Goal: Task Accomplishment & Management: Use online tool/utility

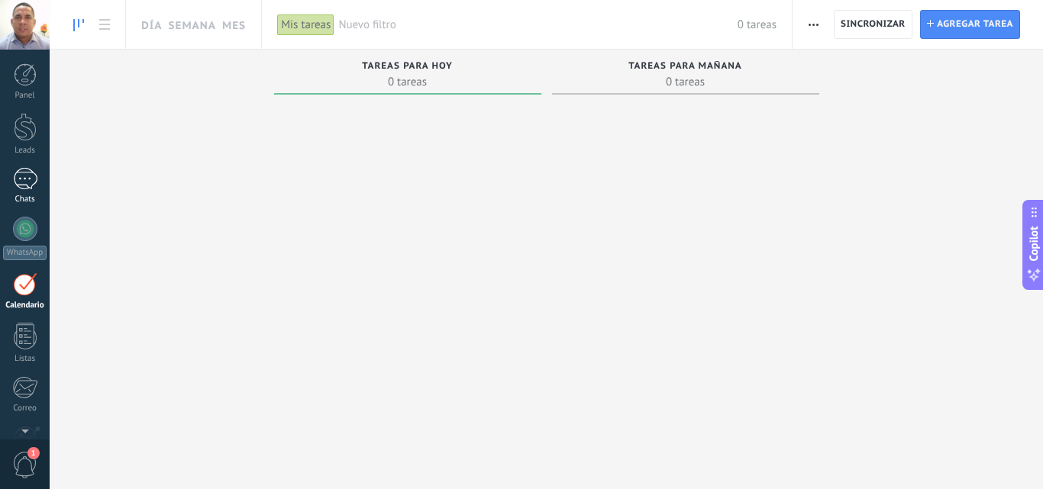
scroll to position [44, 0]
drag, startPoint x: 24, startPoint y: 99, endPoint x: 31, endPoint y: 111, distance: 14.4
click at [24, 98] on link "Leads" at bounding box center [25, 90] width 50 height 43
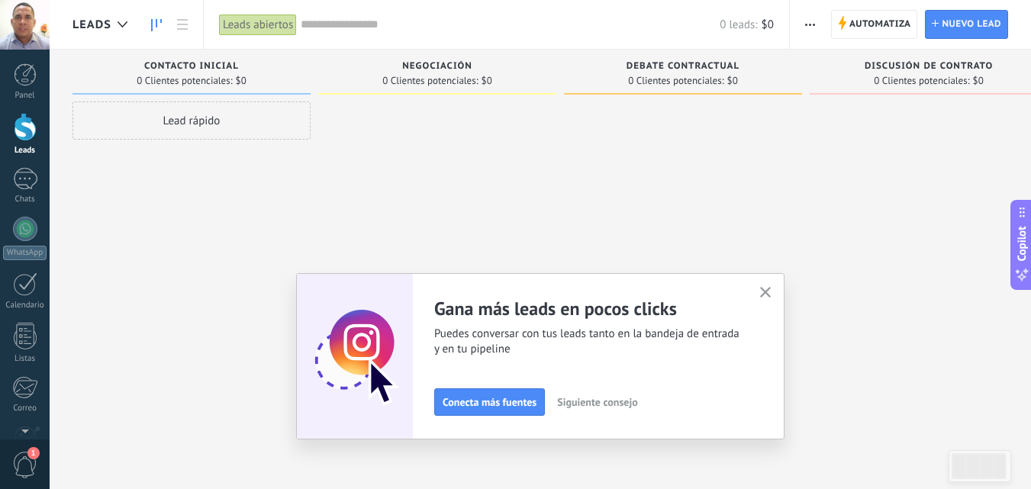
click at [772, 290] on icon "button" at bounding box center [765, 292] width 11 height 11
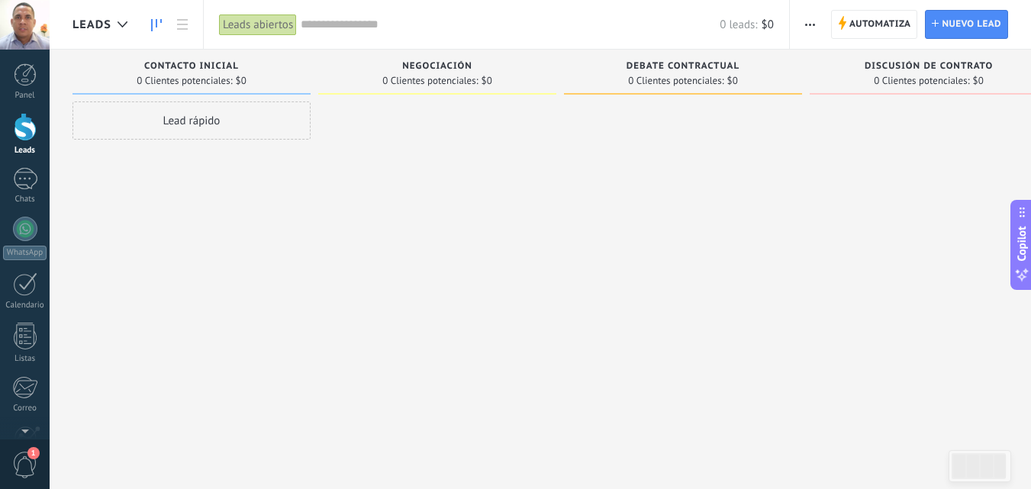
click at [254, 22] on div "Leads abiertos" at bounding box center [258, 25] width 78 height 22
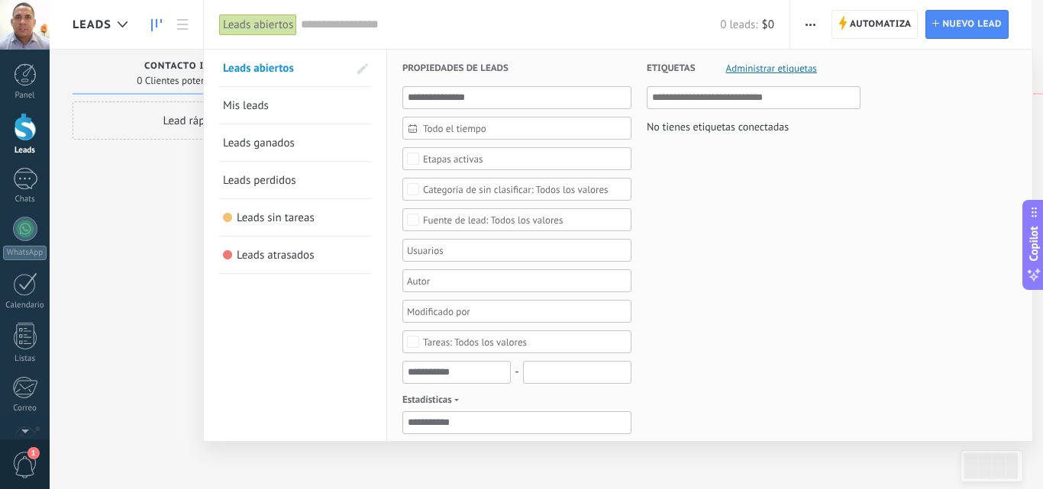
click at [254, 22] on div "Leads abiertos" at bounding box center [258, 25] width 78 height 22
click at [25, 218] on div at bounding box center [25, 229] width 24 height 24
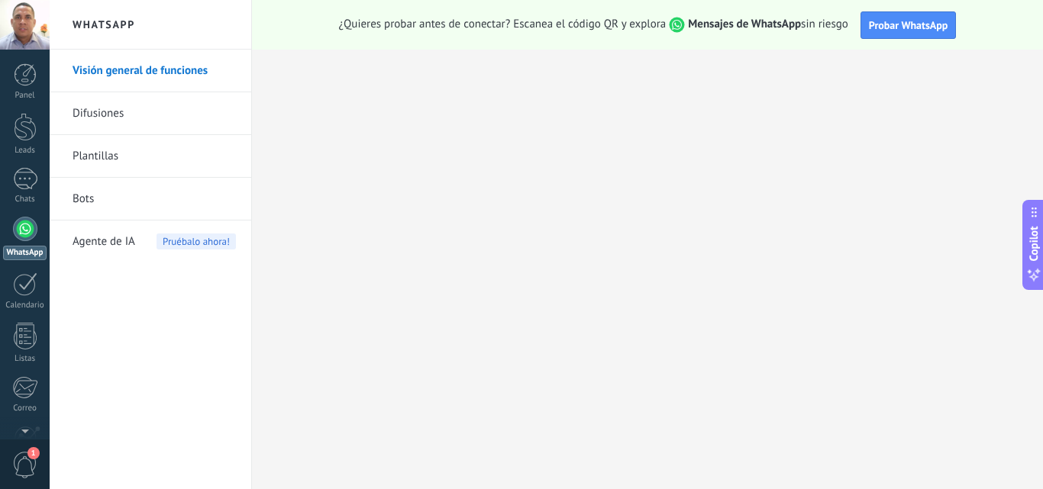
click at [116, 69] on link "Visión general de funciones" at bounding box center [154, 71] width 163 height 43
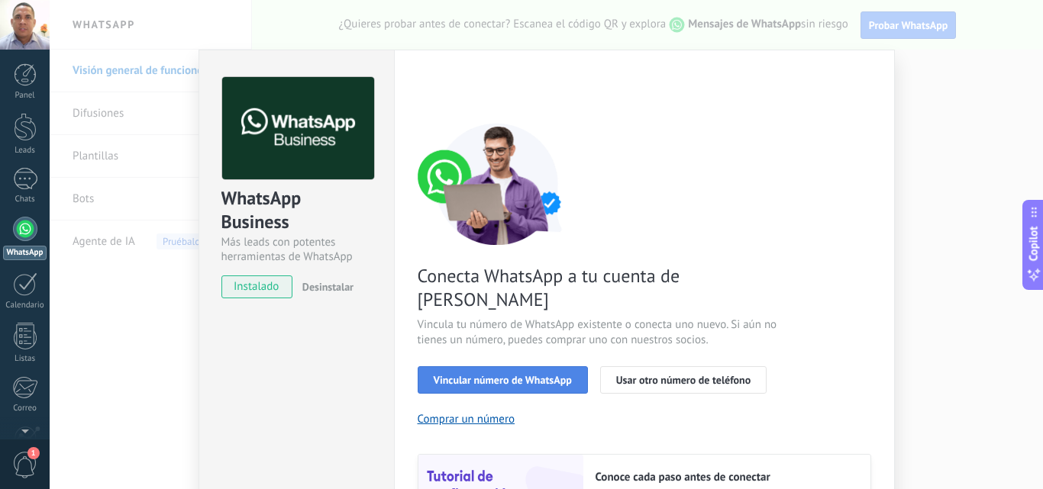
click at [512, 375] on span "Vincular número de WhatsApp" at bounding box center [503, 380] width 138 height 11
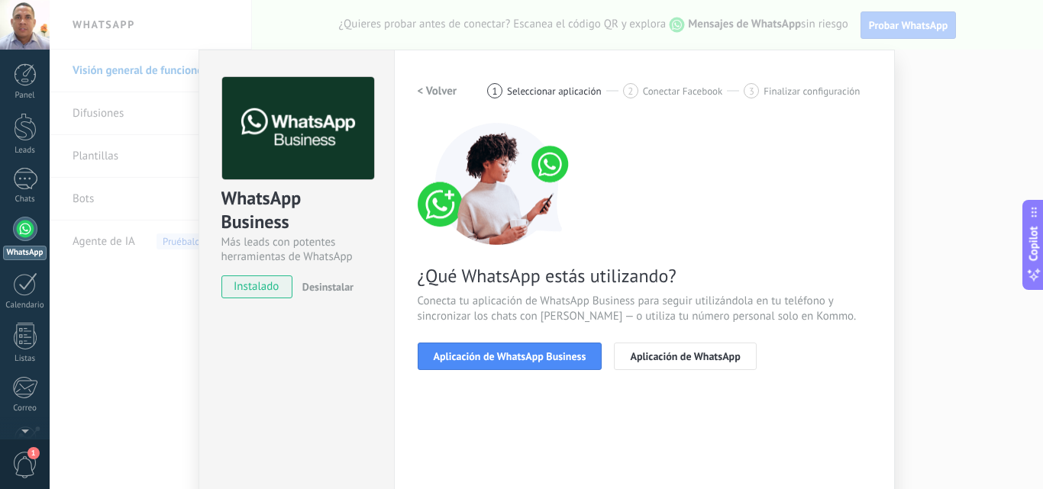
click at [512, 351] on span "Aplicación de WhatsApp Business" at bounding box center [510, 356] width 153 height 11
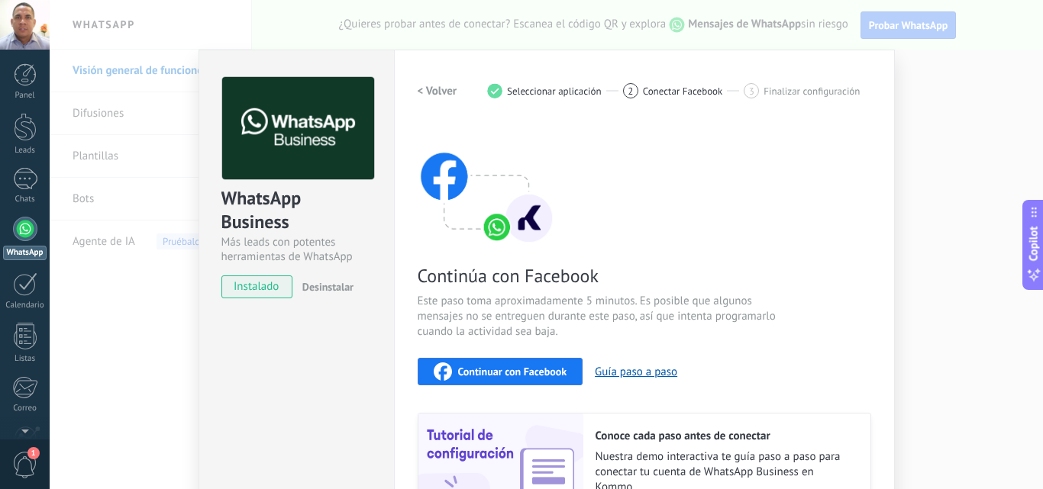
click at [510, 373] on span "Continuar con Facebook" at bounding box center [512, 371] width 109 height 11
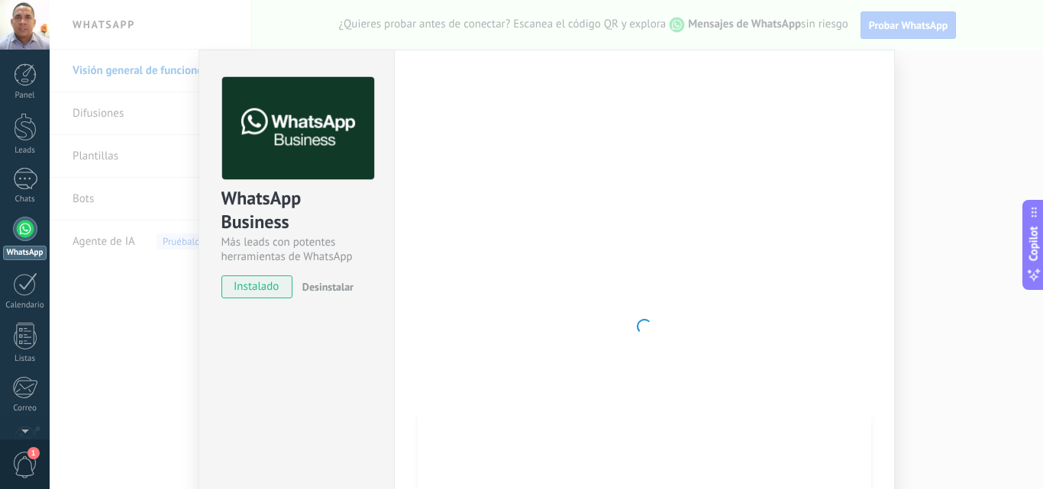
click at [169, 325] on div "WhatsApp Business Más leads con potentes herramientas de WhatsApp instalado Des…" at bounding box center [546, 244] width 993 height 489
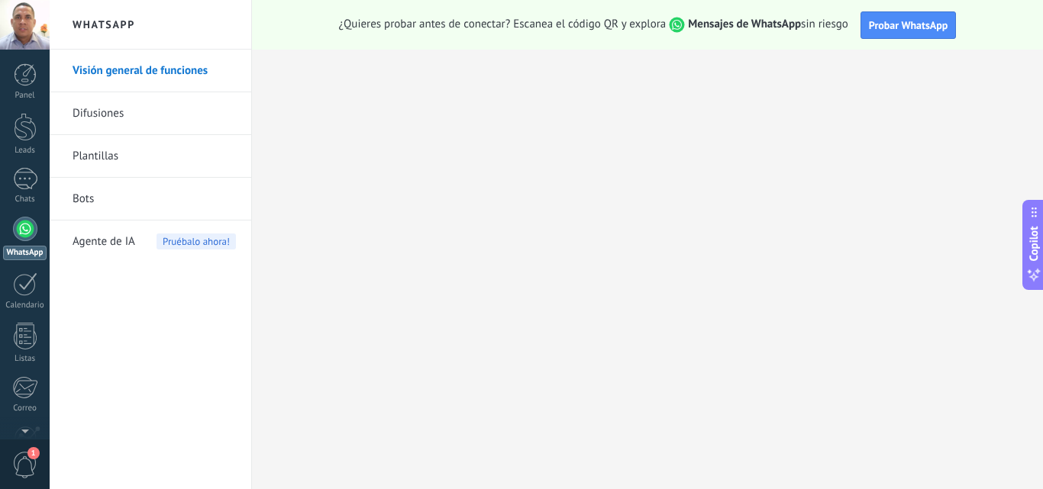
click at [79, 198] on link "Bots" at bounding box center [154, 199] width 163 height 43
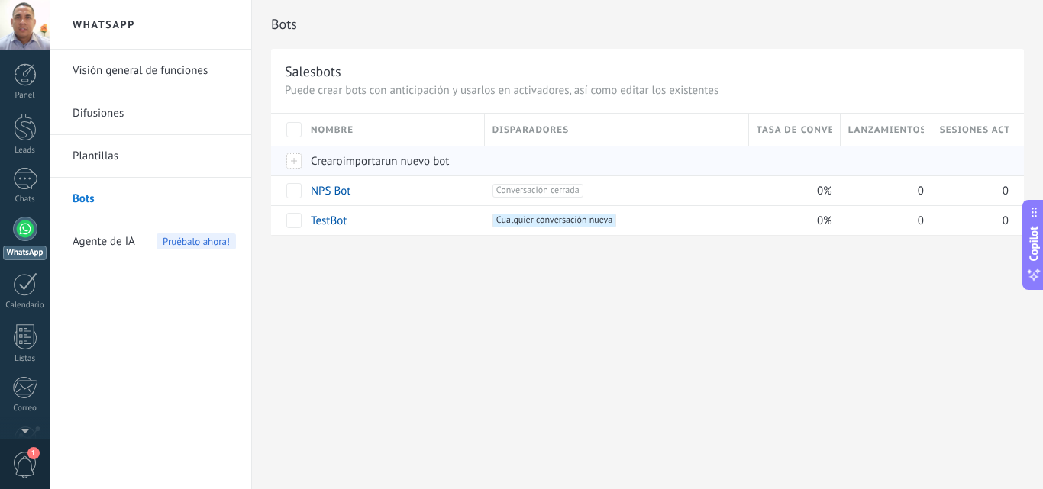
click at [327, 161] on span "Crear" at bounding box center [324, 161] width 26 height 15
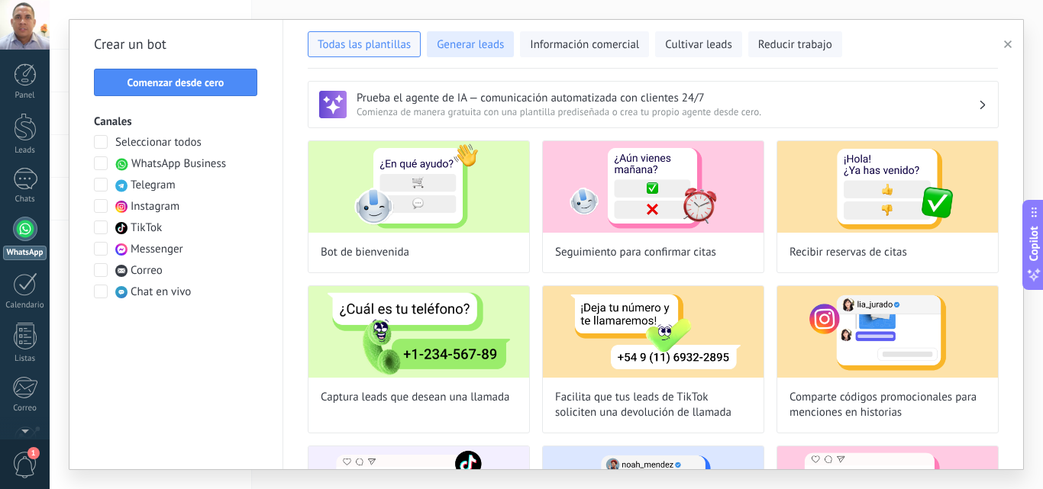
click at [485, 37] on span "Generar leads" at bounding box center [470, 44] width 67 height 15
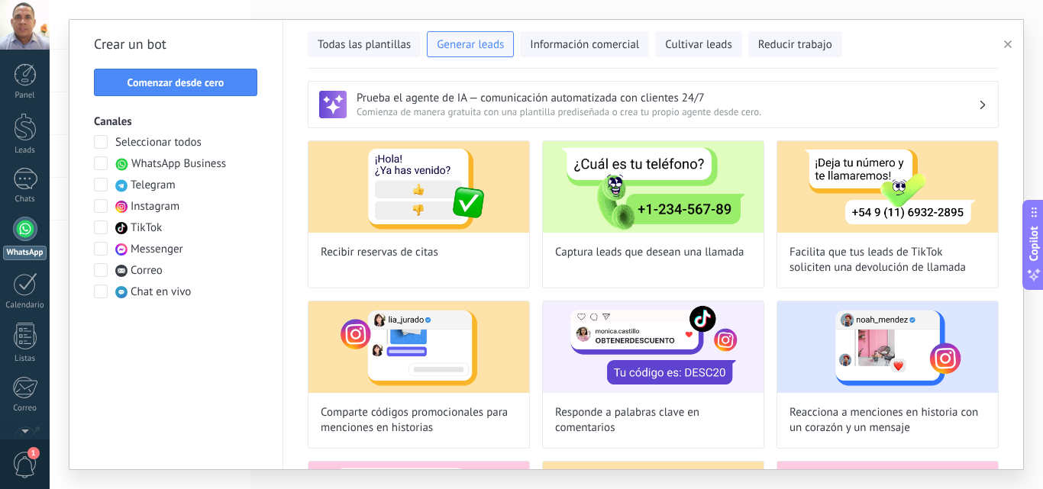
click at [97, 160] on span at bounding box center [101, 163] width 14 height 14
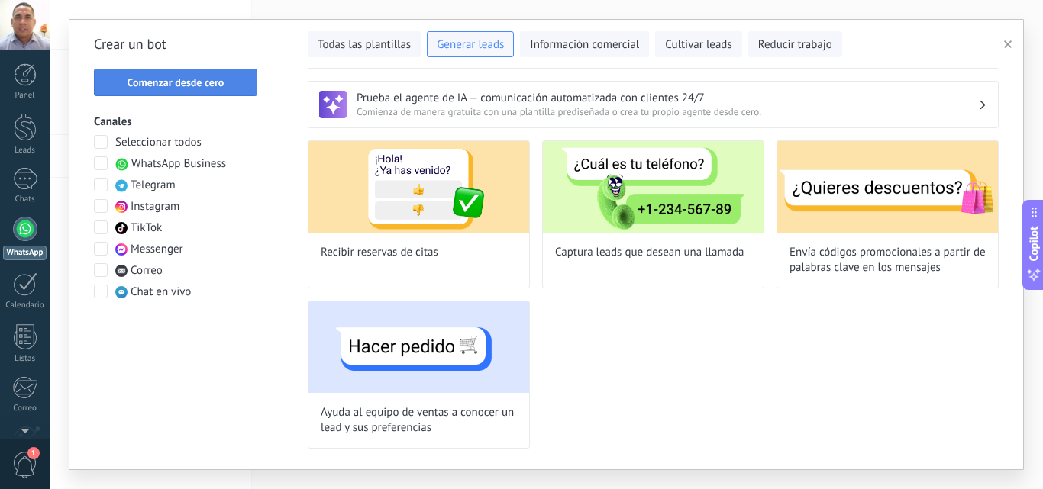
click at [156, 79] on span "Comenzar desde cero" at bounding box center [175, 82] width 97 height 11
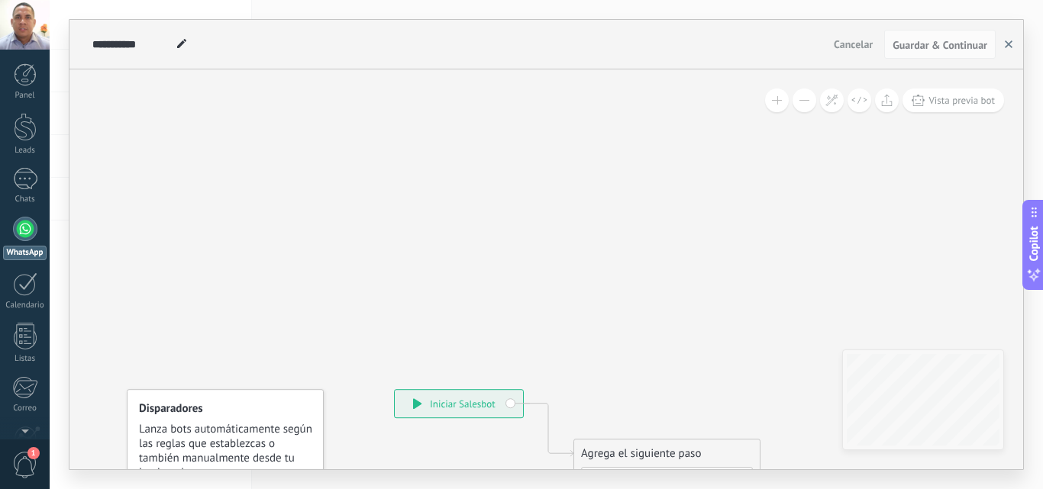
click at [1011, 45] on icon "button" at bounding box center [1009, 44] width 8 height 8
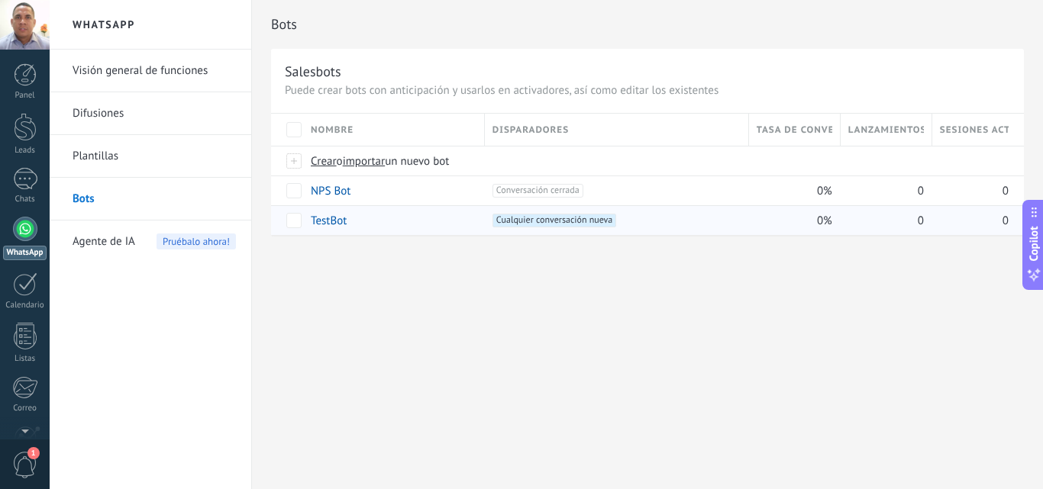
click at [337, 225] on link "TestBot" at bounding box center [329, 221] width 36 height 15
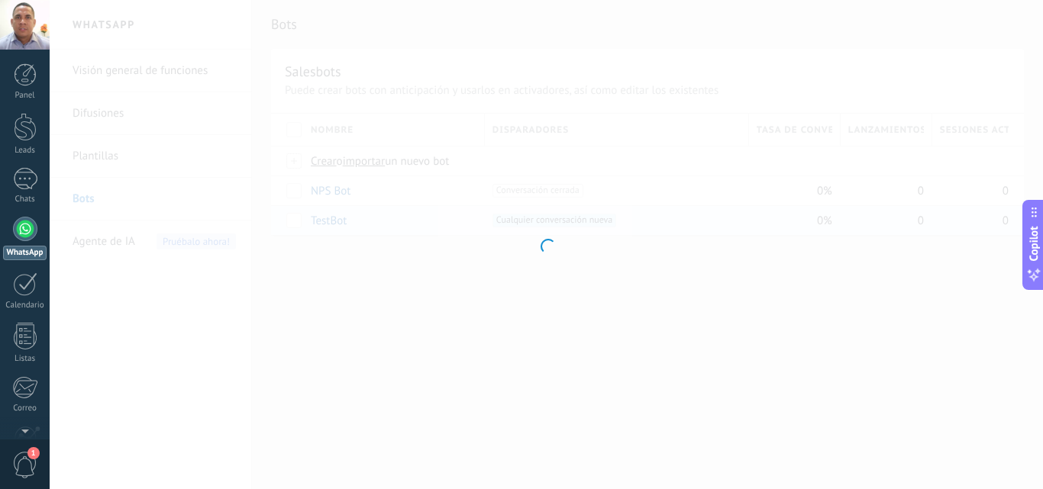
type input "*******"
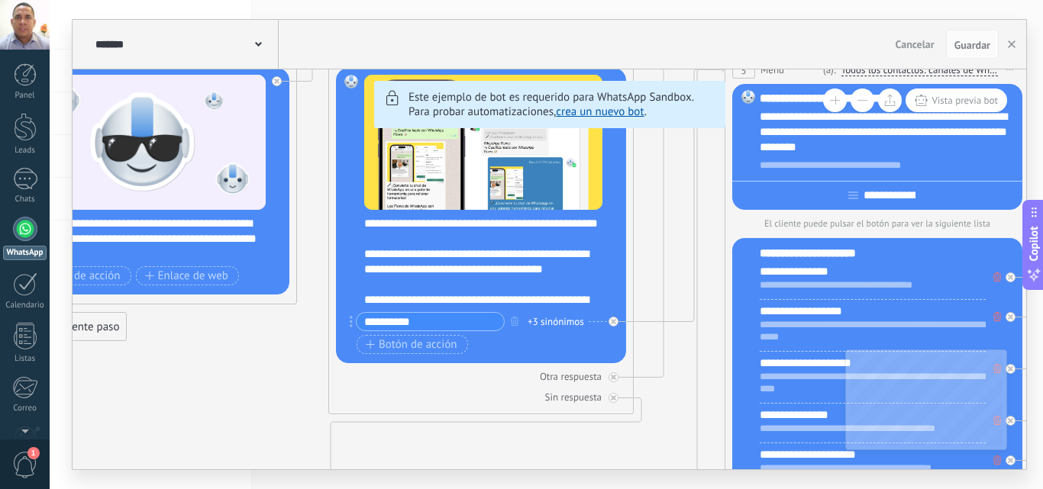
drag, startPoint x: 530, startPoint y: 416, endPoint x: 248, endPoint y: 353, distance: 288.5
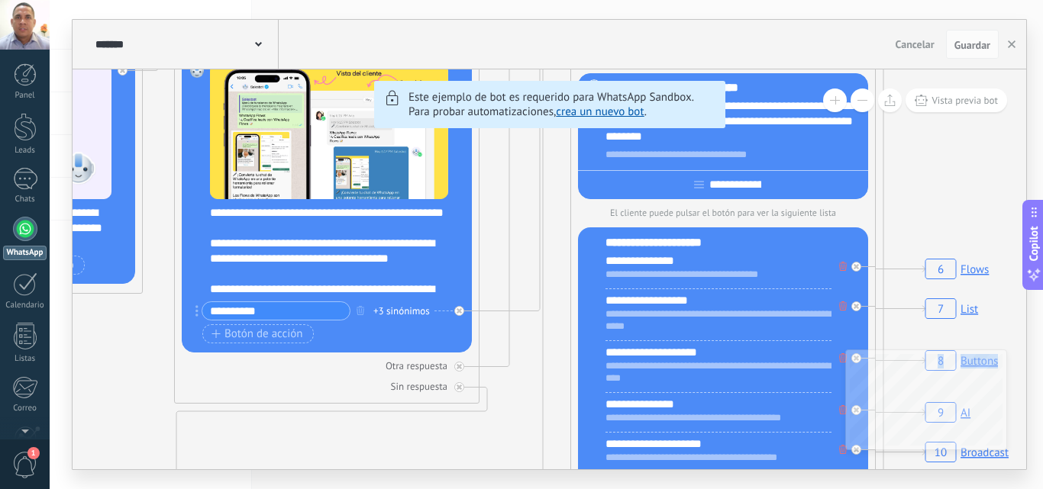
drag, startPoint x: 678, startPoint y: 395, endPoint x: 524, endPoint y: 385, distance: 154.6
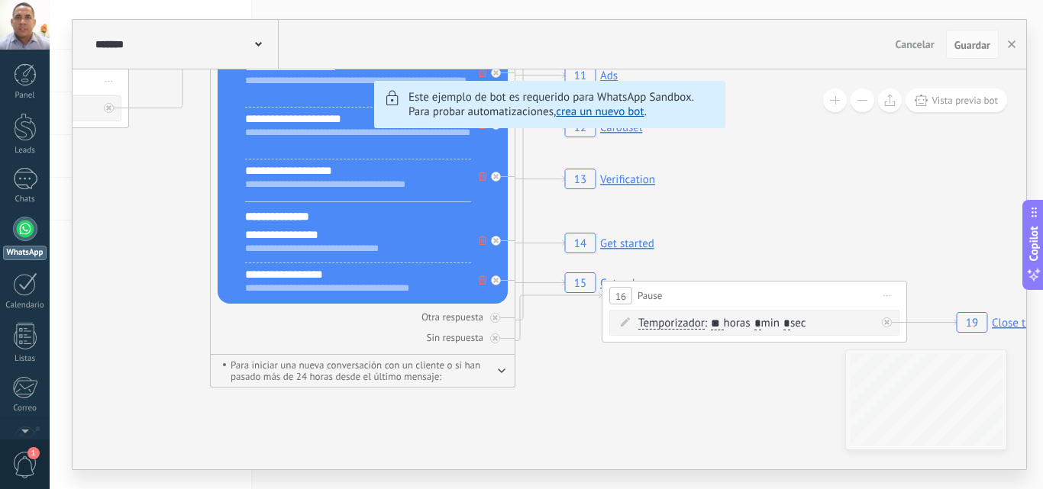
drag, startPoint x: 527, startPoint y: 373, endPoint x: 166, endPoint y: 322, distance: 363.8
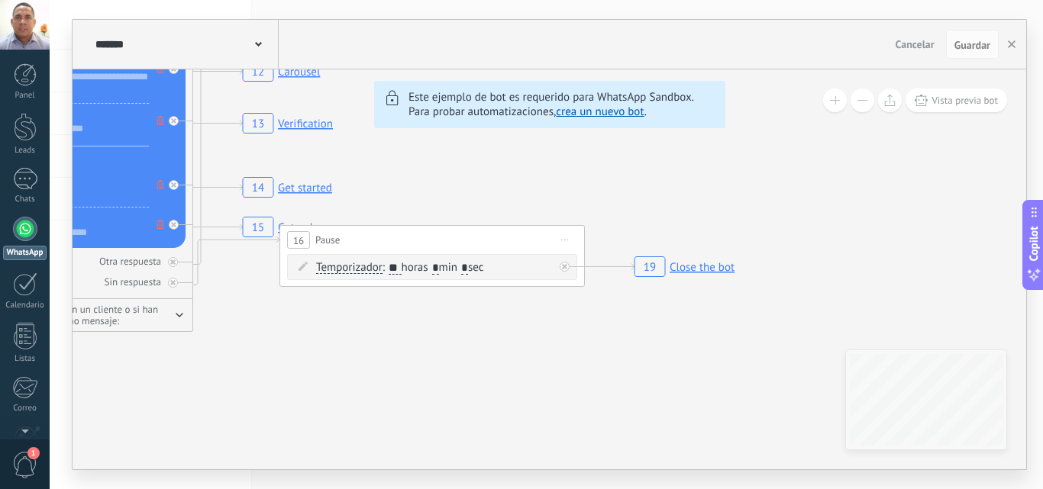
drag, startPoint x: 721, startPoint y: 401, endPoint x: 407, endPoint y: 344, distance: 319.5
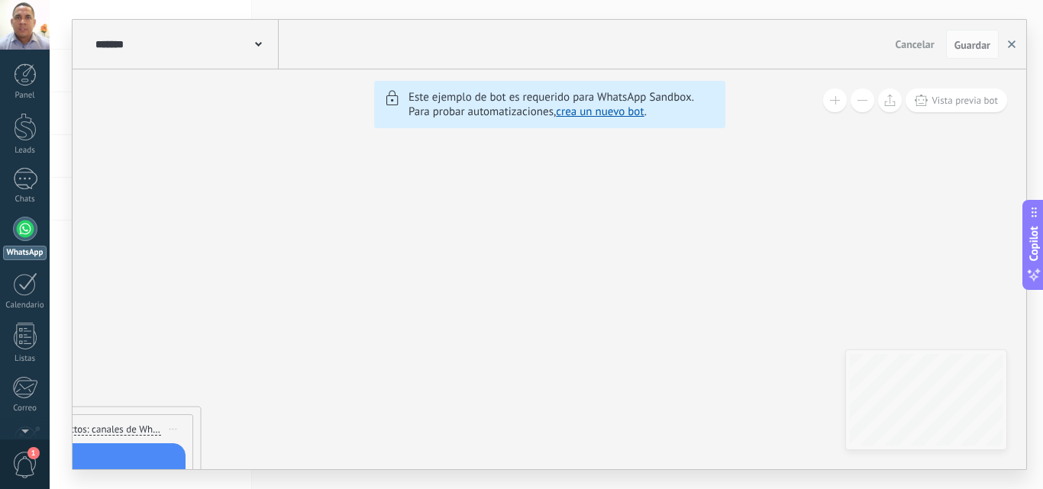
click at [1011, 43] on icon "button" at bounding box center [1012, 44] width 8 height 8
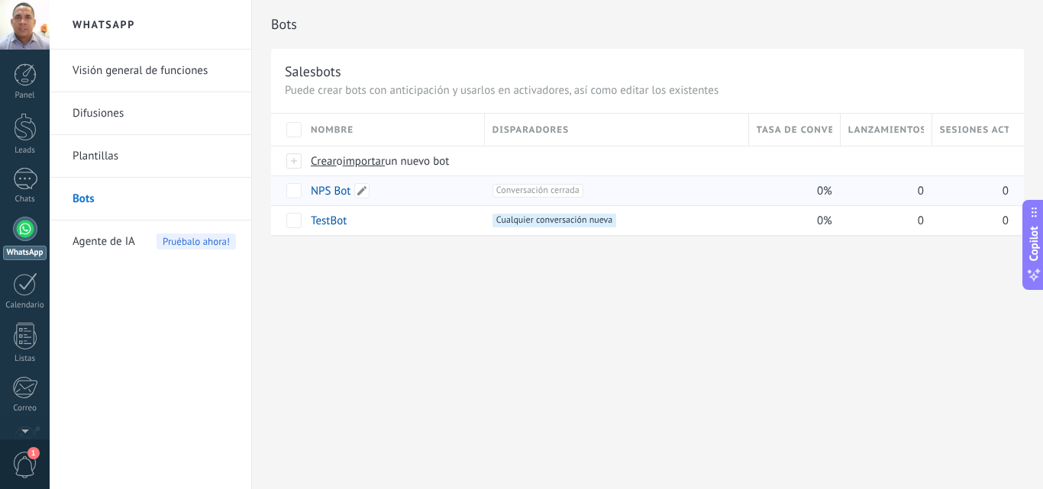
click at [335, 189] on link "NPS Bot" at bounding box center [331, 191] width 40 height 15
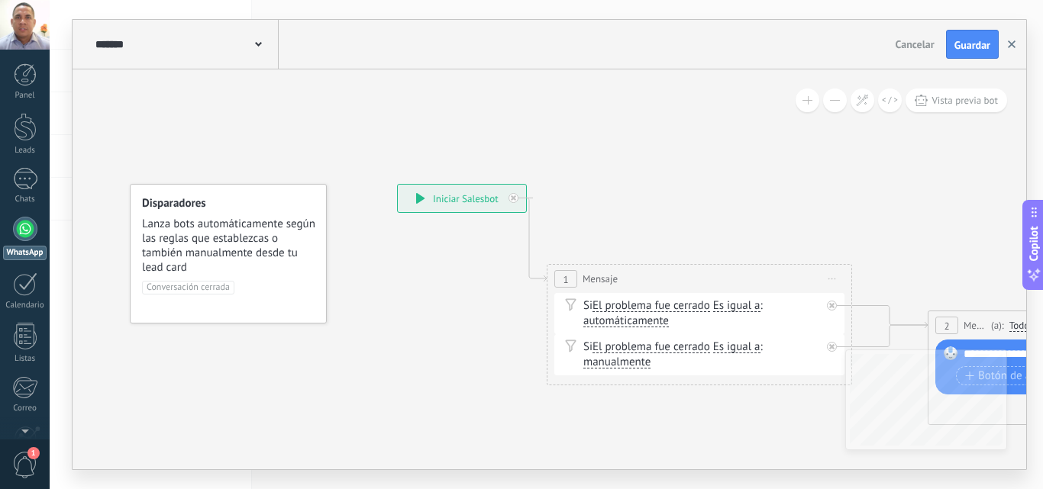
click at [1017, 50] on button "button" at bounding box center [1011, 44] width 23 height 29
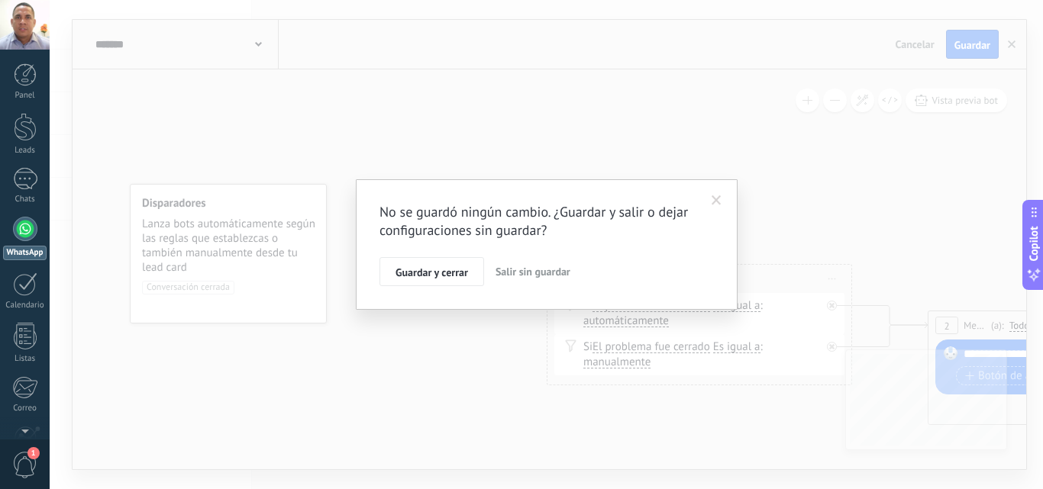
click at [525, 274] on span "Salir sin guardar" at bounding box center [532, 272] width 75 height 14
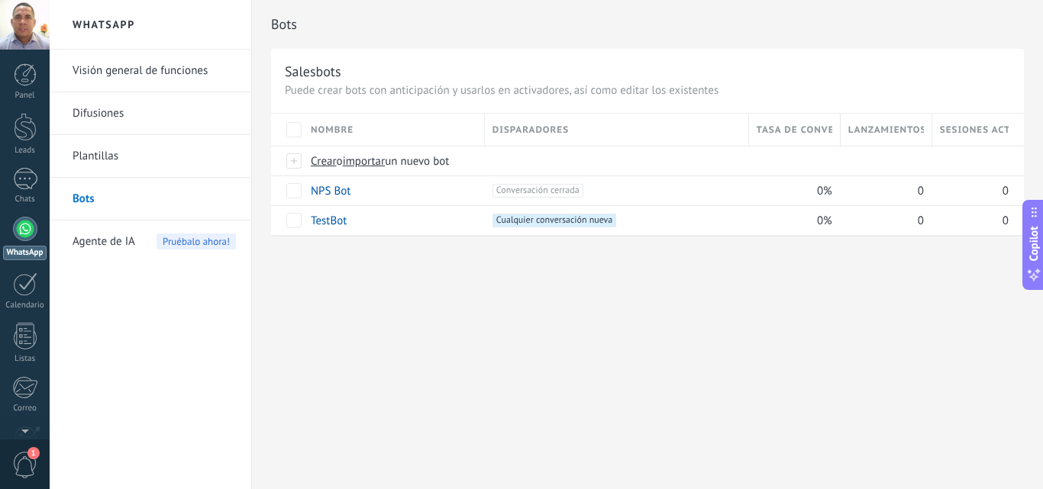
click at [89, 246] on span "Agente de IA" at bounding box center [104, 242] width 63 height 43
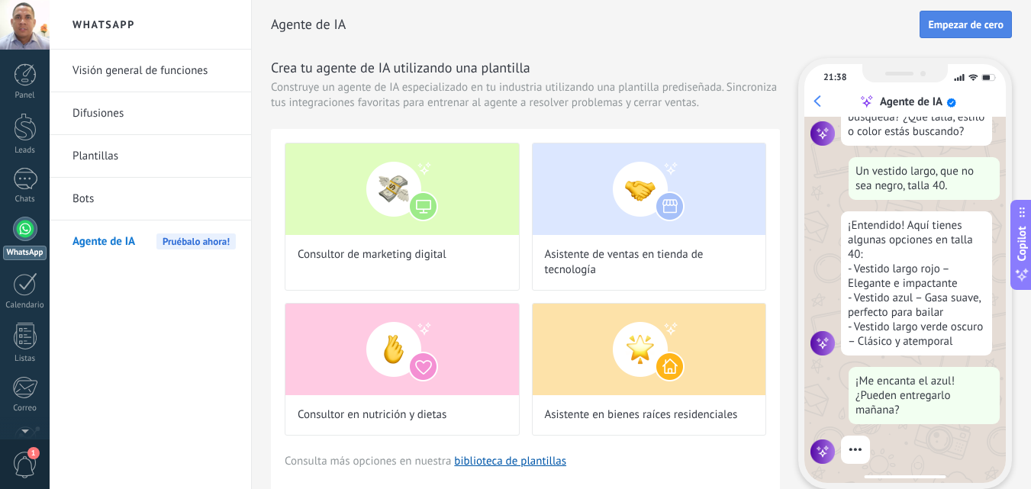
click at [968, 21] on span "Empezar de cero" at bounding box center [966, 24] width 76 height 11
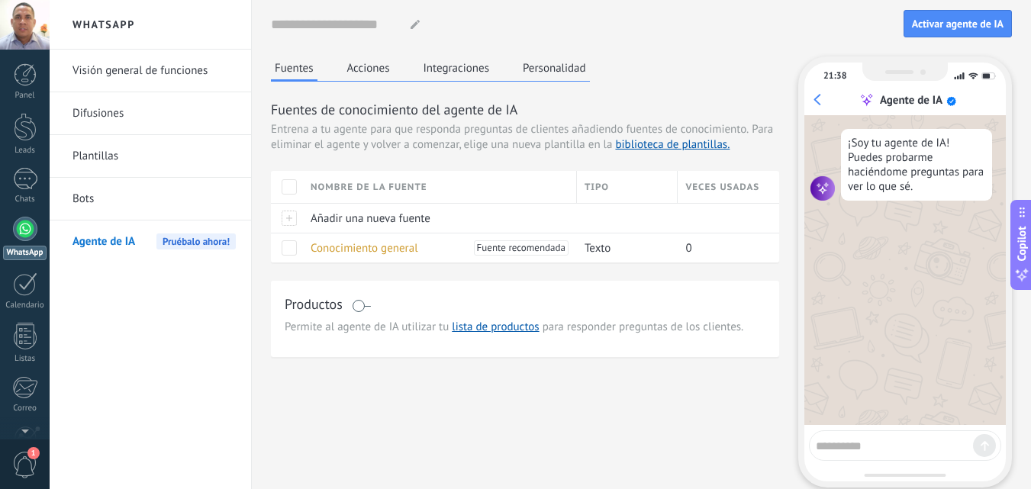
click at [911, 447] on textarea at bounding box center [894, 443] width 157 height 19
type textarea "**********"
click at [979, 444] on div at bounding box center [984, 445] width 23 height 23
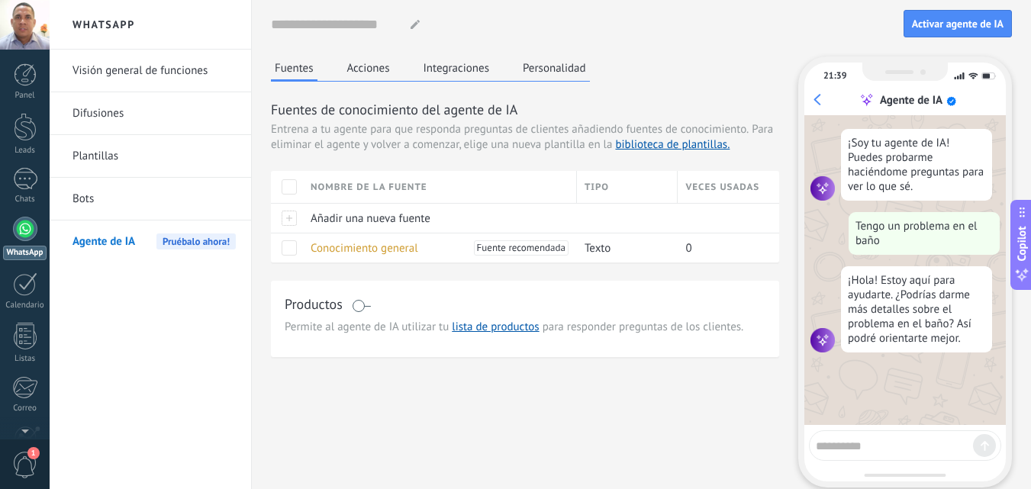
click at [880, 448] on textarea at bounding box center [894, 443] width 157 height 19
type textarea "**********"
click at [985, 445] on icon at bounding box center [985, 446] width 8 height 10
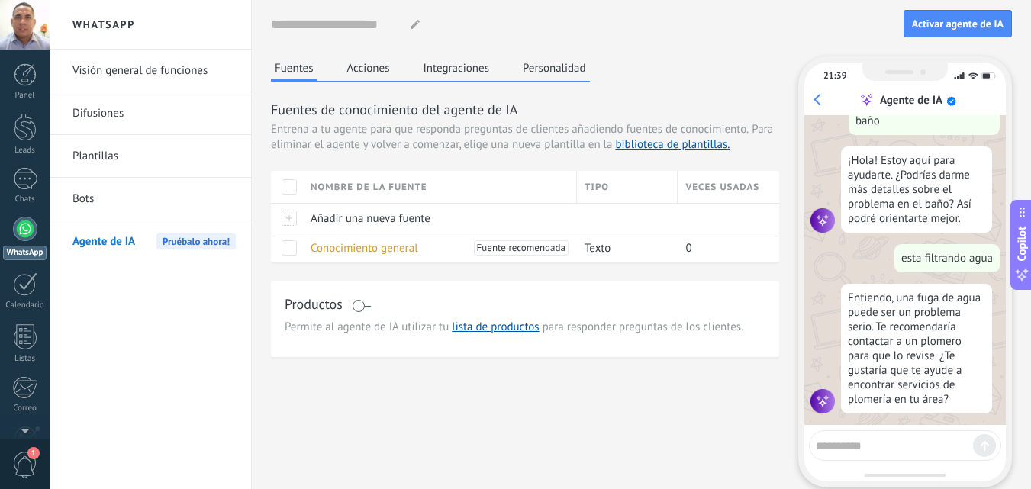
scroll to position [127, 0]
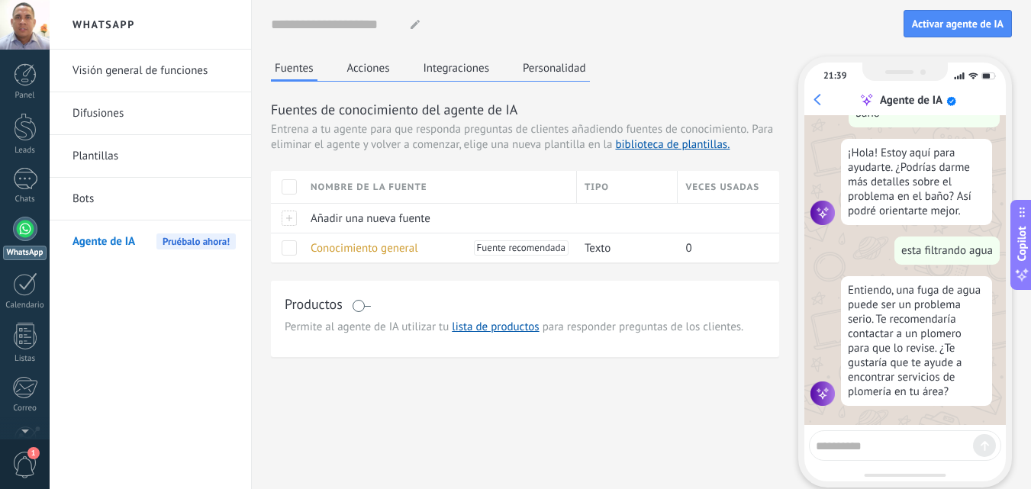
click at [918, 447] on textarea at bounding box center [894, 443] width 157 height 19
type textarea "**********"
click at [991, 440] on div at bounding box center [984, 445] width 23 height 23
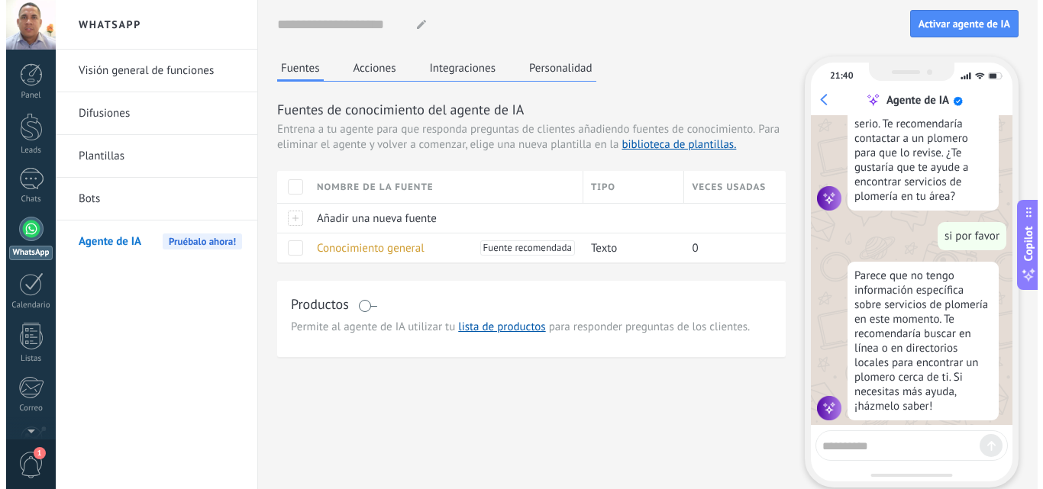
scroll to position [337, 0]
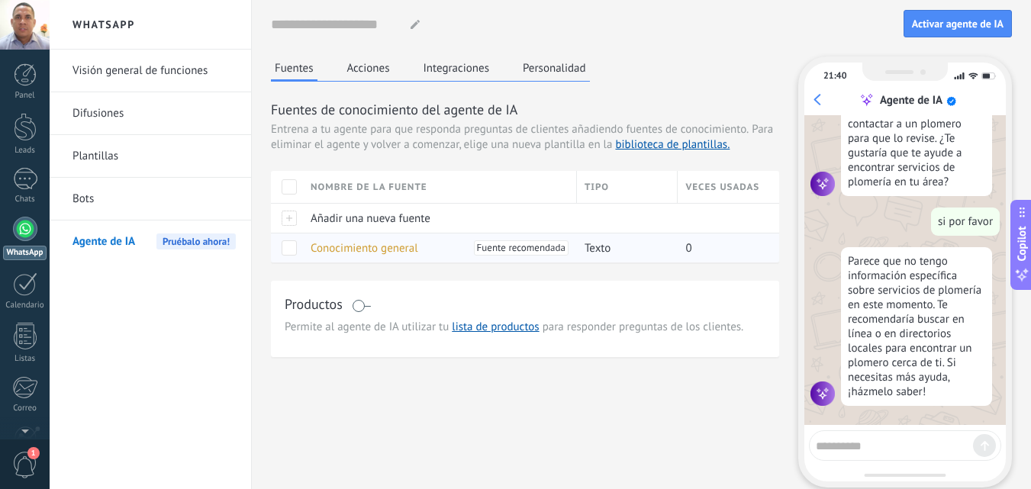
click at [368, 241] on span "Conocimiento general" at bounding box center [365, 248] width 108 height 15
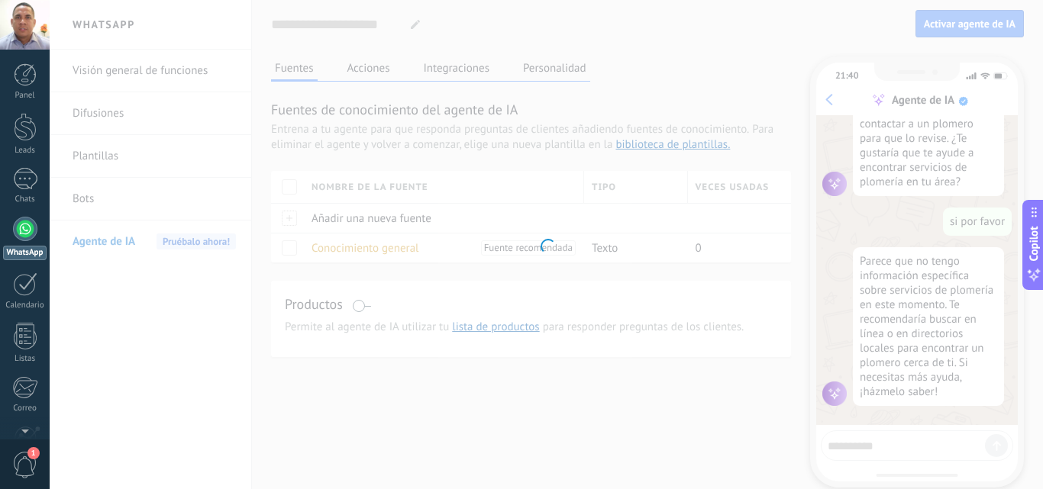
type textarea "**********"
type input "**********"
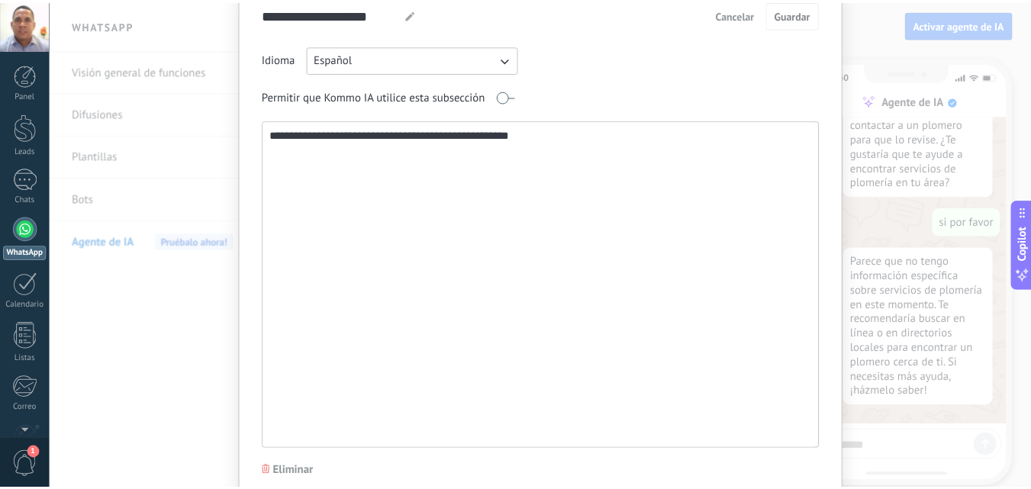
scroll to position [0, 0]
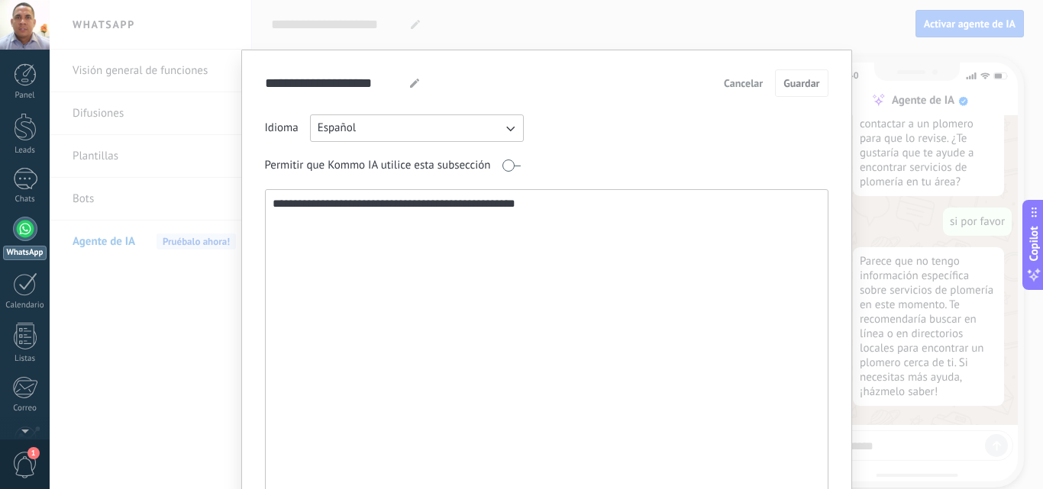
click at [753, 89] on span "Cancelar" at bounding box center [743, 83] width 39 height 11
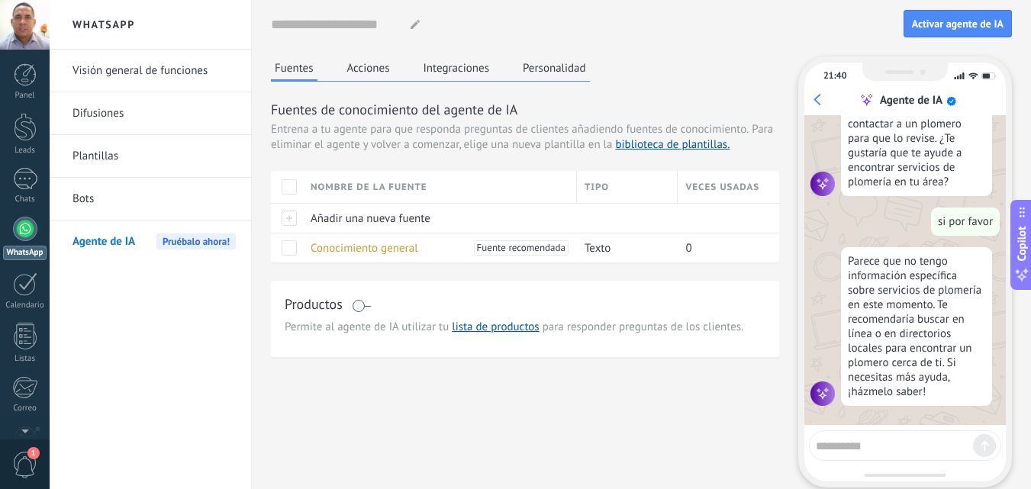
click at [373, 73] on button "Acciones" at bounding box center [368, 67] width 50 height 23
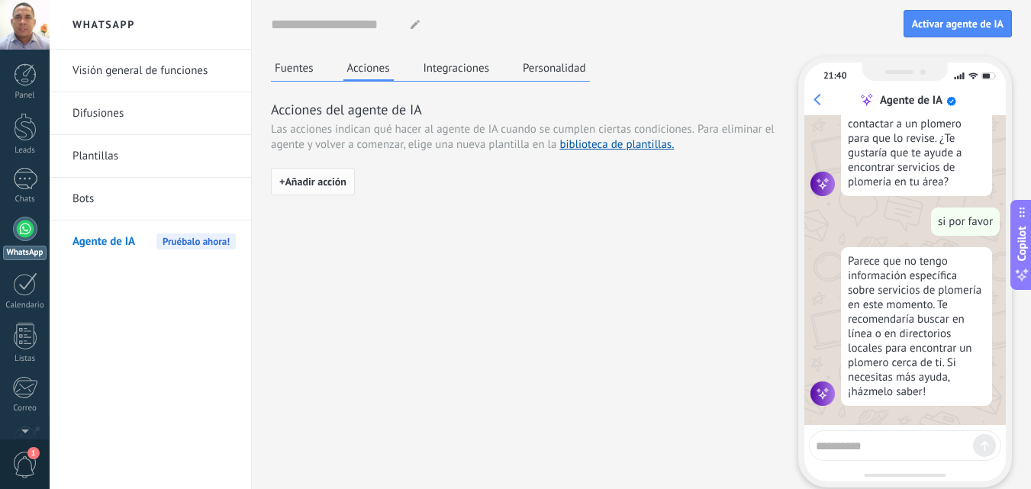
click at [326, 185] on span "+ Añadir acción" at bounding box center [312, 181] width 67 height 11
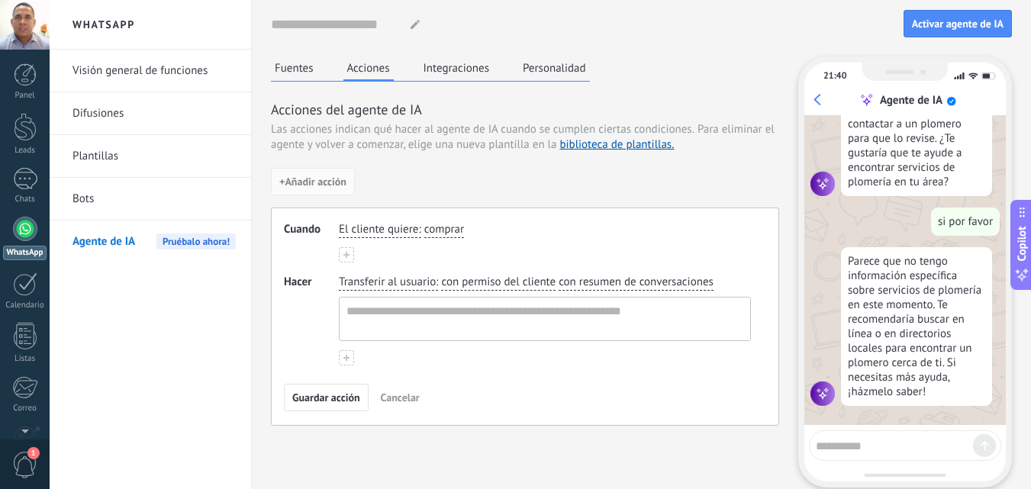
click at [456, 67] on button "Integraciones" at bounding box center [457, 67] width 74 height 23
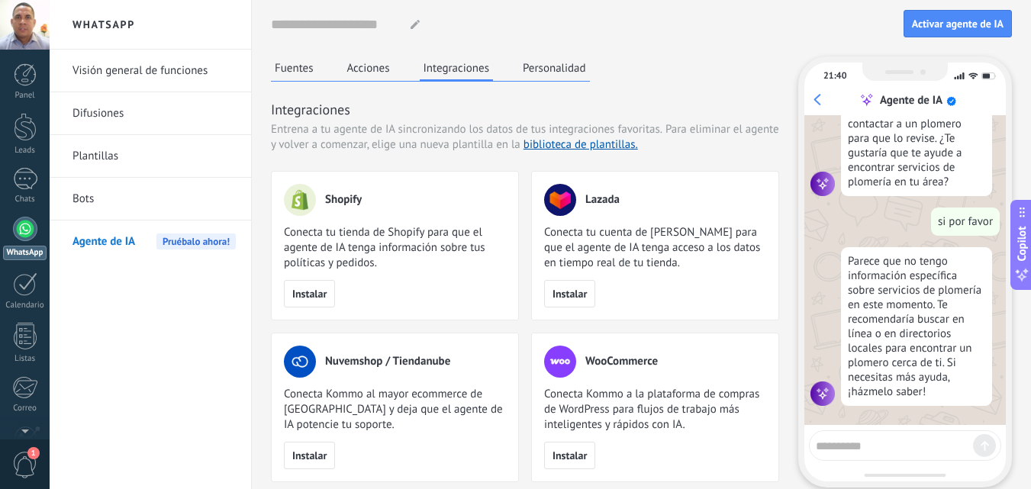
click at [569, 71] on button "Personalidad" at bounding box center [554, 67] width 71 height 23
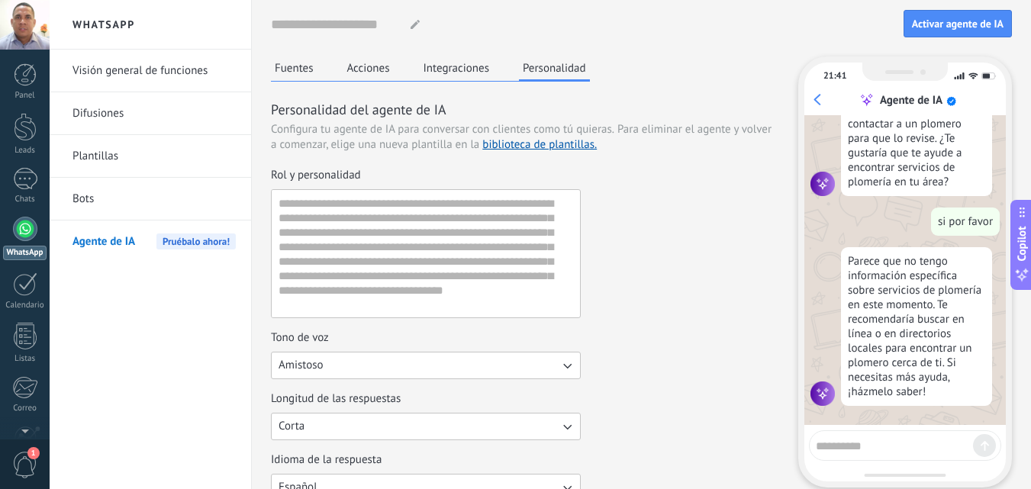
click at [83, 203] on link "Bots" at bounding box center [154, 199] width 163 height 43
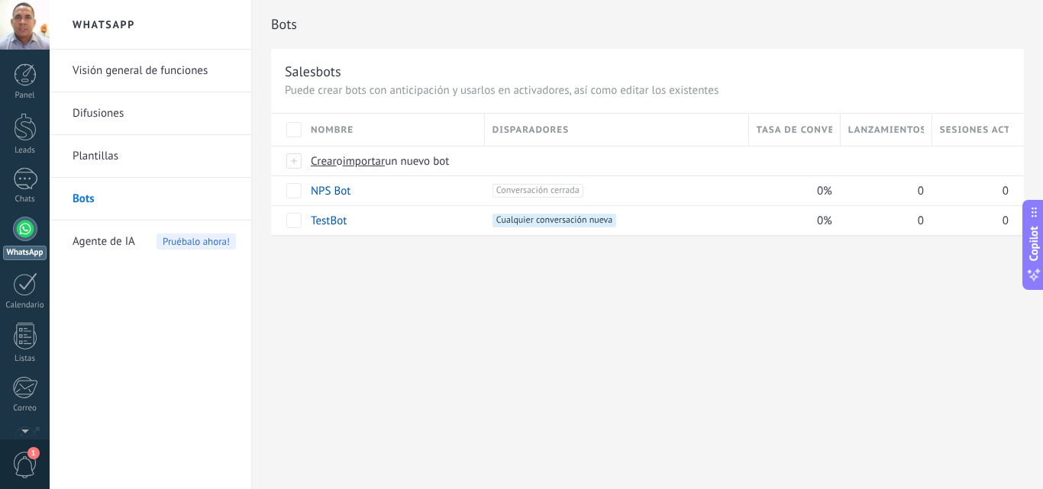
click at [92, 156] on link "Plantillas" at bounding box center [154, 156] width 163 height 43
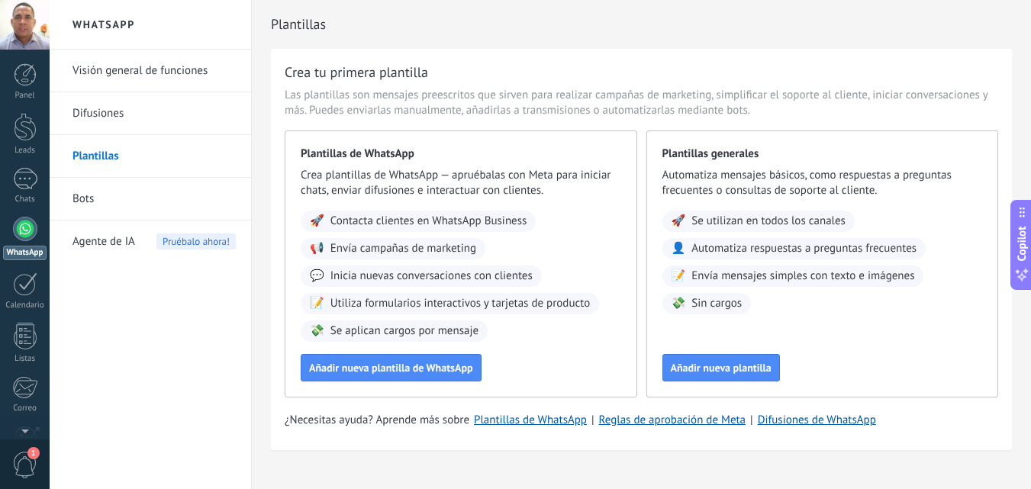
click at [111, 119] on link "Difusiones" at bounding box center [154, 113] width 163 height 43
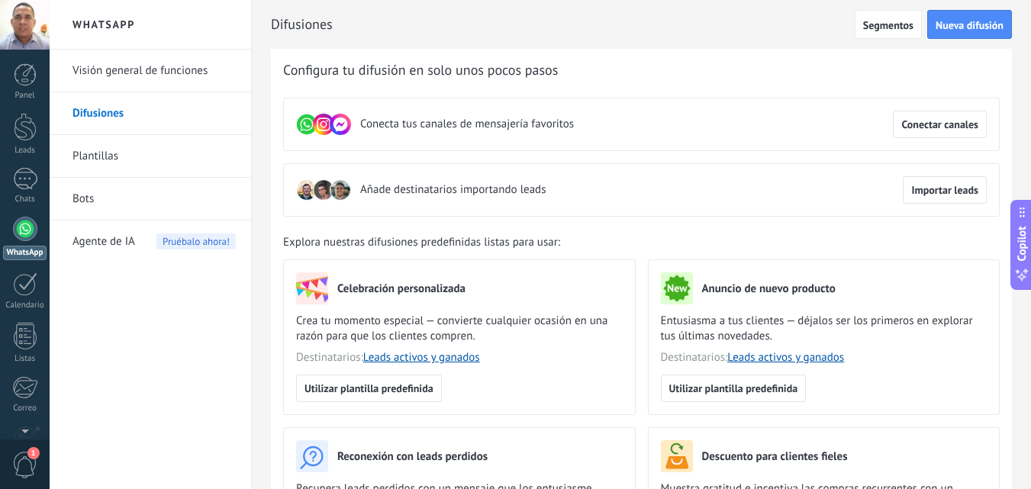
click at [141, 71] on link "Visión general de funciones" at bounding box center [154, 71] width 163 height 43
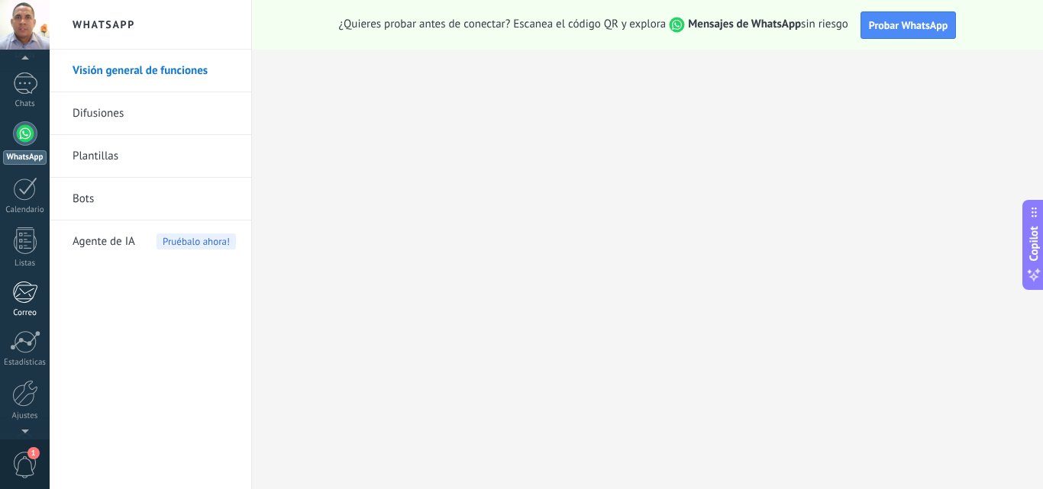
scroll to position [146, 0]
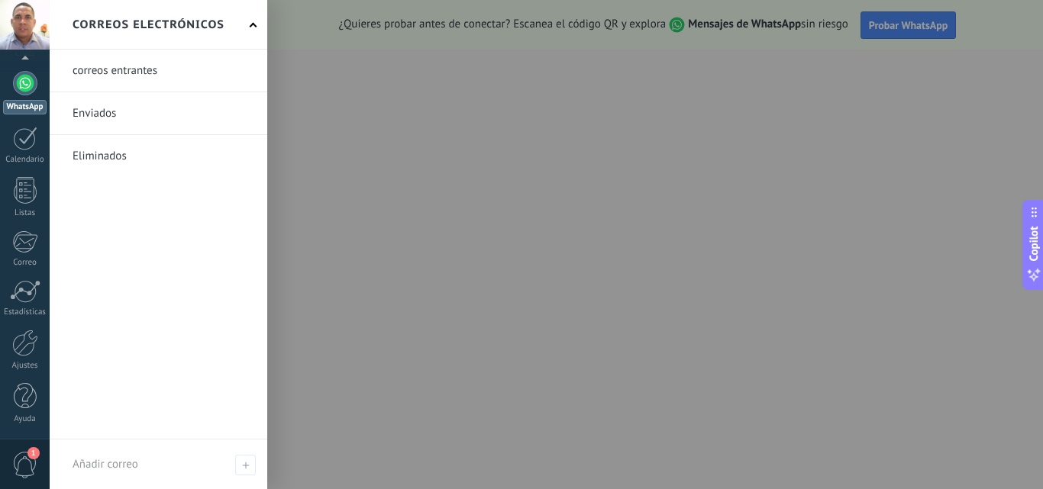
click at [34, 461] on span "1" at bounding box center [25, 465] width 26 height 27
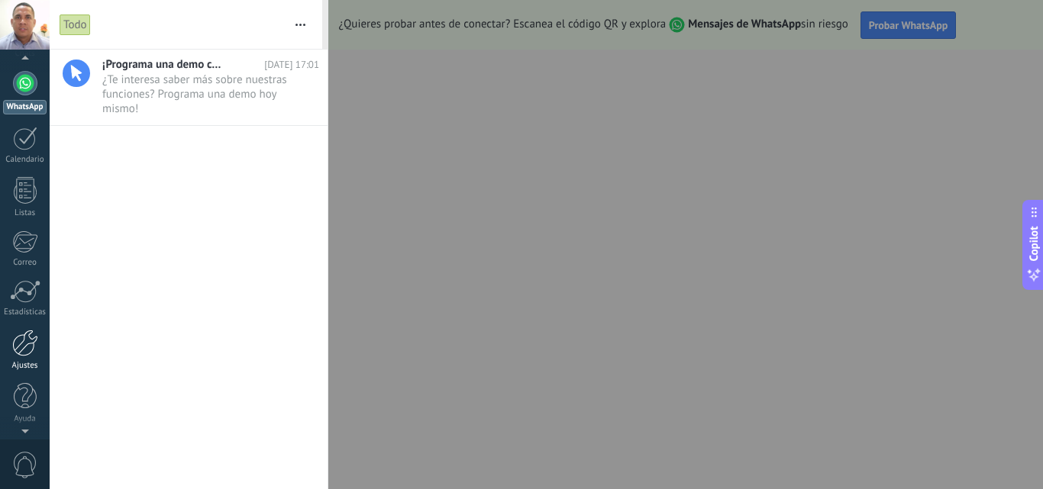
click at [32, 353] on div at bounding box center [25, 343] width 26 height 27
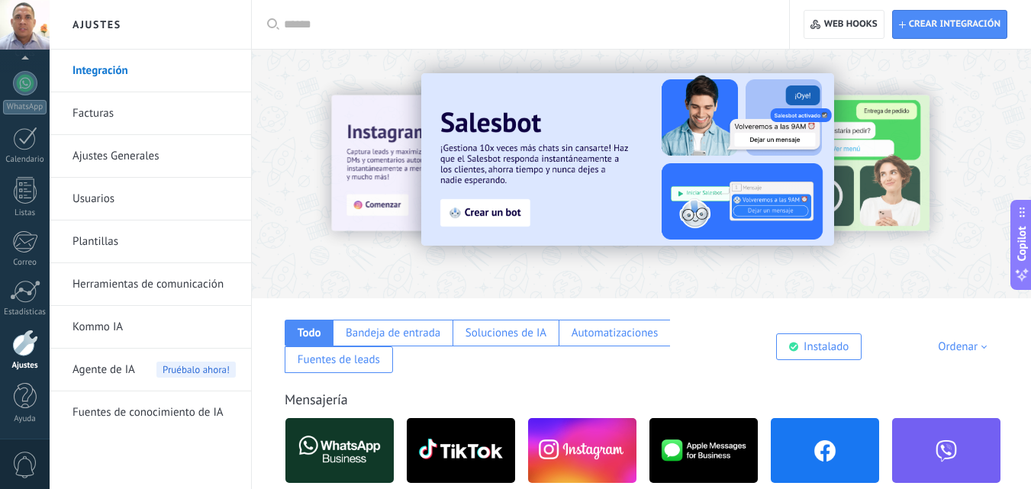
click at [83, 125] on link "Facturas" at bounding box center [154, 113] width 163 height 43
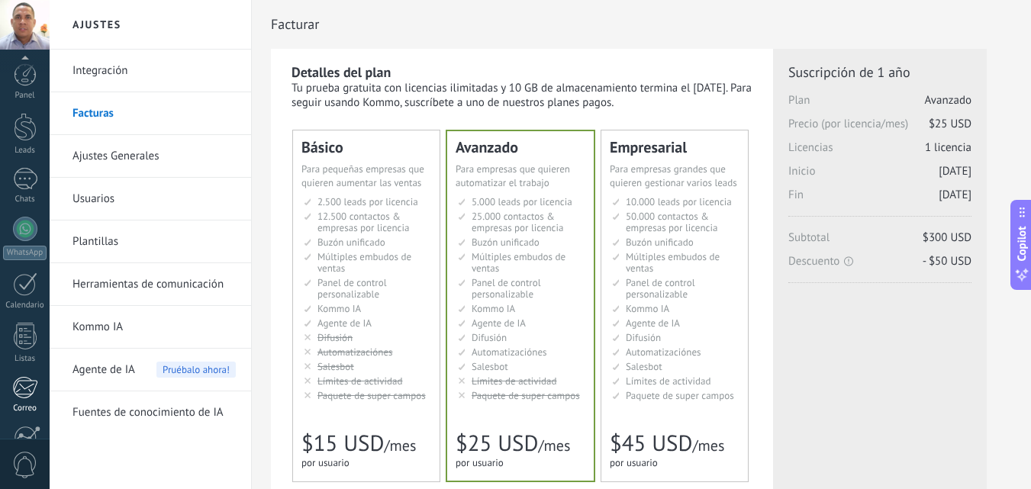
scroll to position [146, 0]
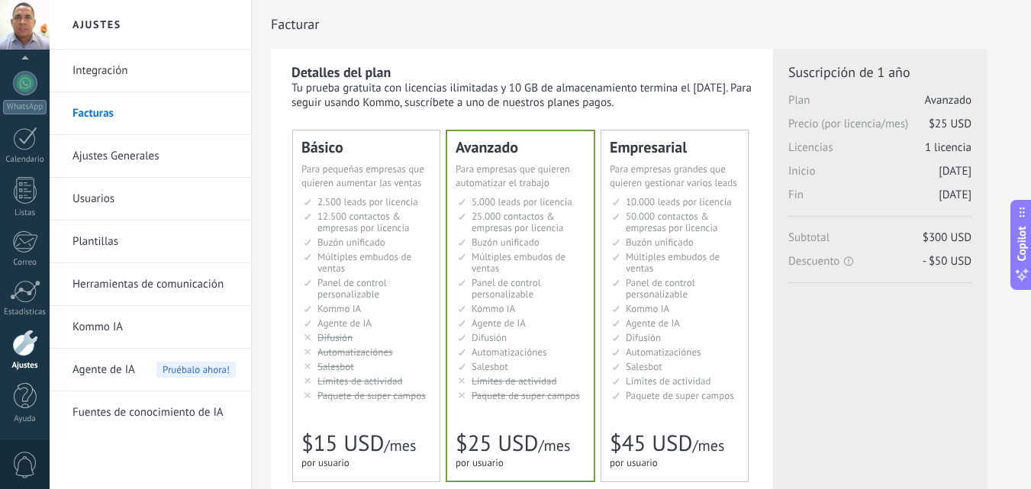
click at [118, 156] on link "Ajustes Generales" at bounding box center [154, 156] width 163 height 43
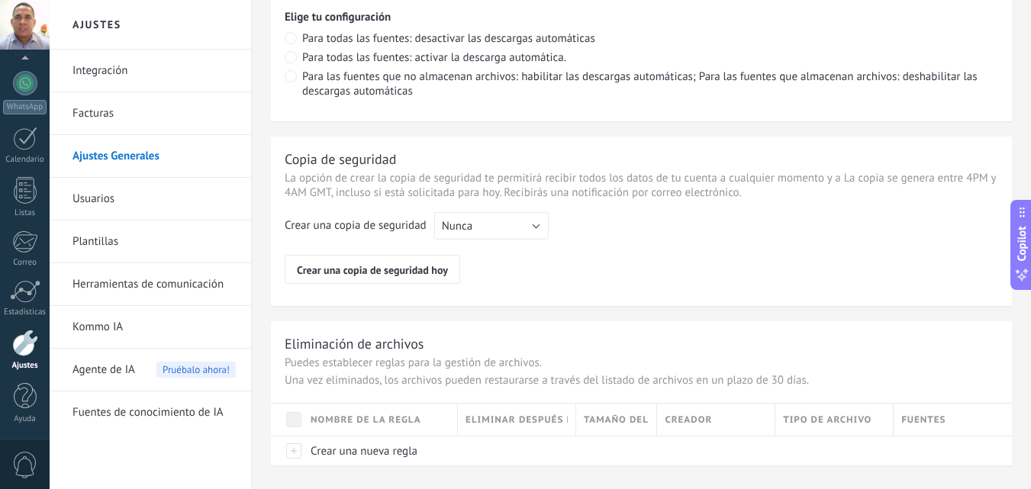
scroll to position [1221, 0]
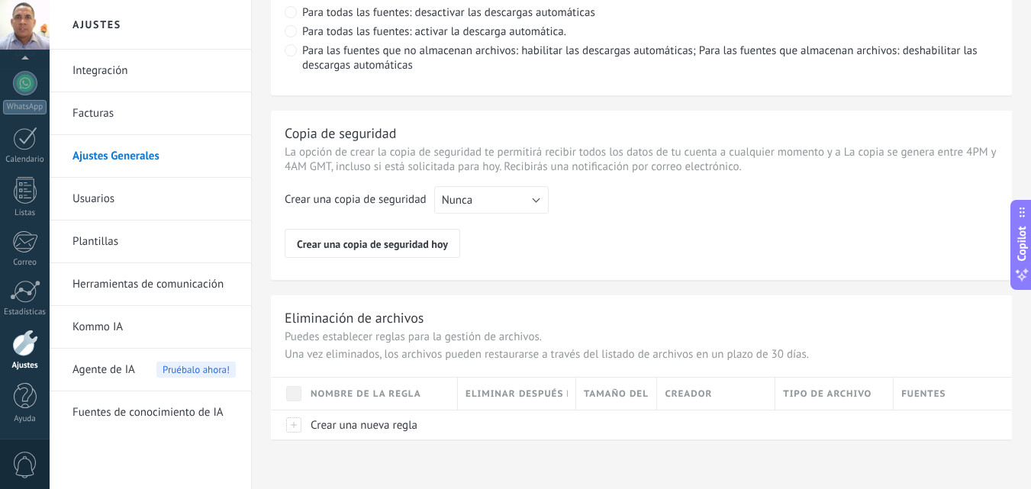
click at [111, 200] on link "Usuarios" at bounding box center [154, 199] width 163 height 43
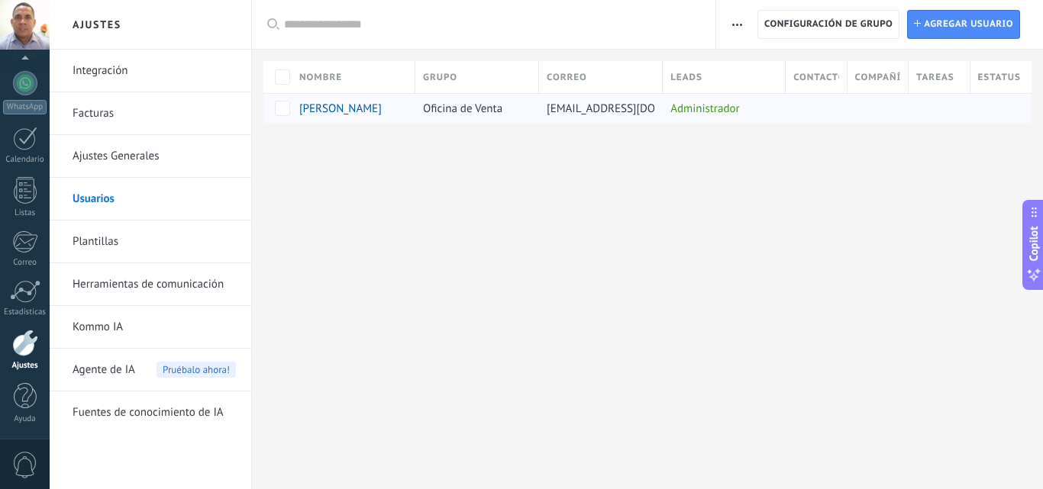
click at [337, 110] on span "[PERSON_NAME]" at bounding box center [340, 109] width 82 height 15
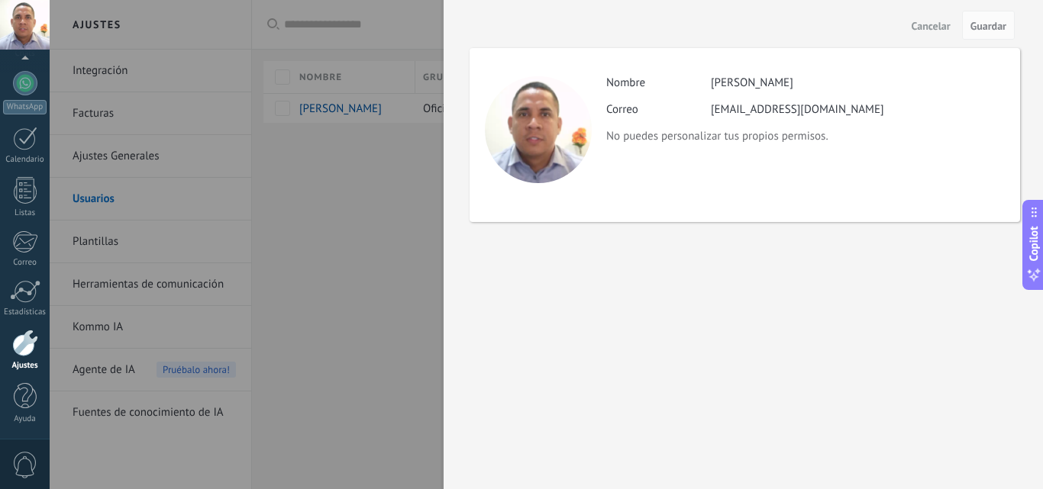
click at [933, 21] on span "Cancelar" at bounding box center [930, 26] width 39 height 11
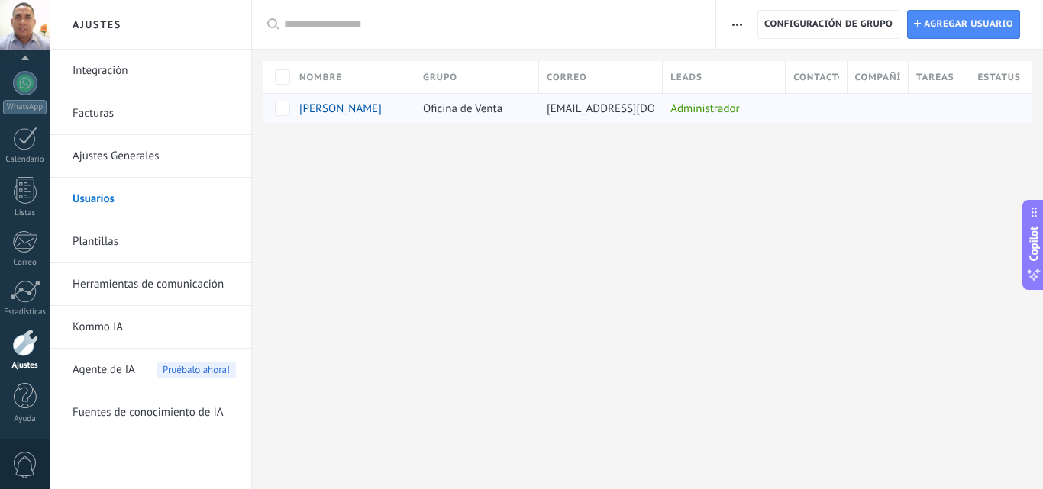
click at [453, 113] on span "Oficina de Venta" at bounding box center [462, 109] width 79 height 15
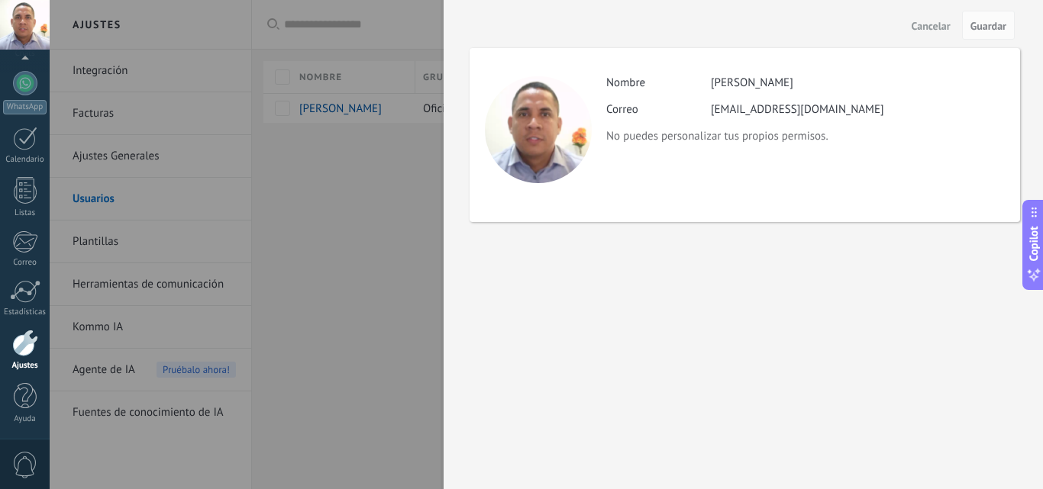
click at [932, 22] on span "Cancelar" at bounding box center [930, 26] width 39 height 11
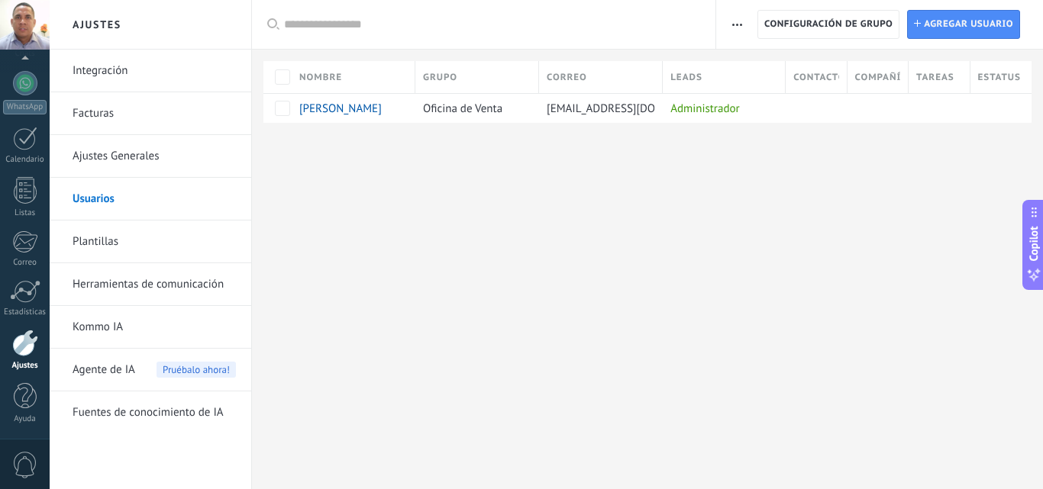
click at [829, 81] on span "Contactos" at bounding box center [815, 77] width 45 height 15
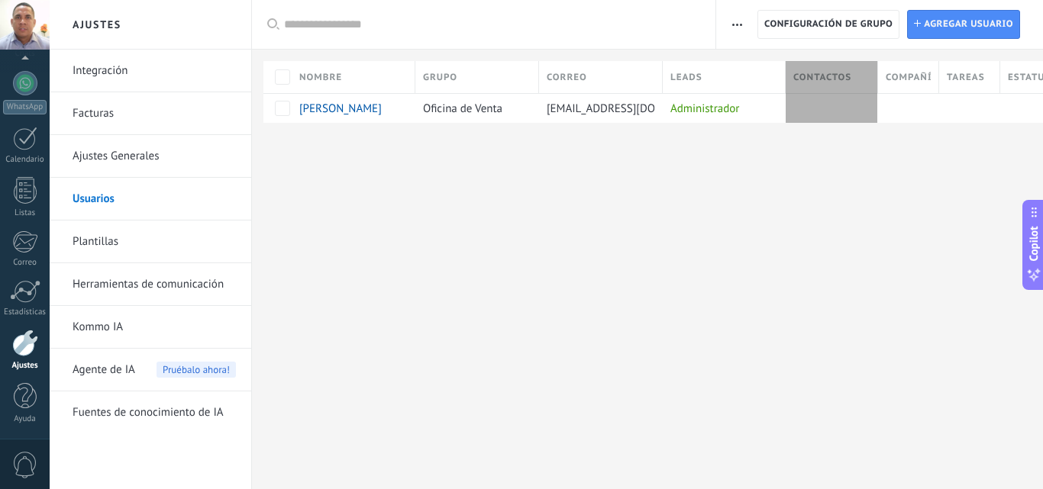
drag, startPoint x: 844, startPoint y: 75, endPoint x: 876, endPoint y: 75, distance: 31.3
click at [876, 75] on div "Contactos" at bounding box center [831, 77] width 92 height 32
click at [847, 76] on span "Contactos" at bounding box center [822, 77] width 58 height 15
click at [727, 23] on button "button" at bounding box center [737, 24] width 22 height 29
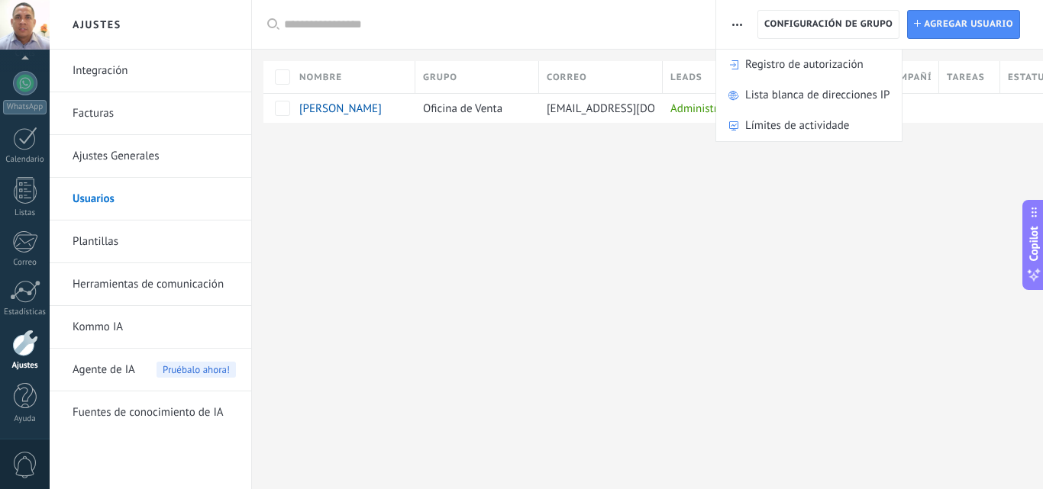
click at [764, 249] on div "Ajustes Integración Facturas Ajustes Generales Usuarios Plantillas Herramientas…" at bounding box center [546, 244] width 993 height 489
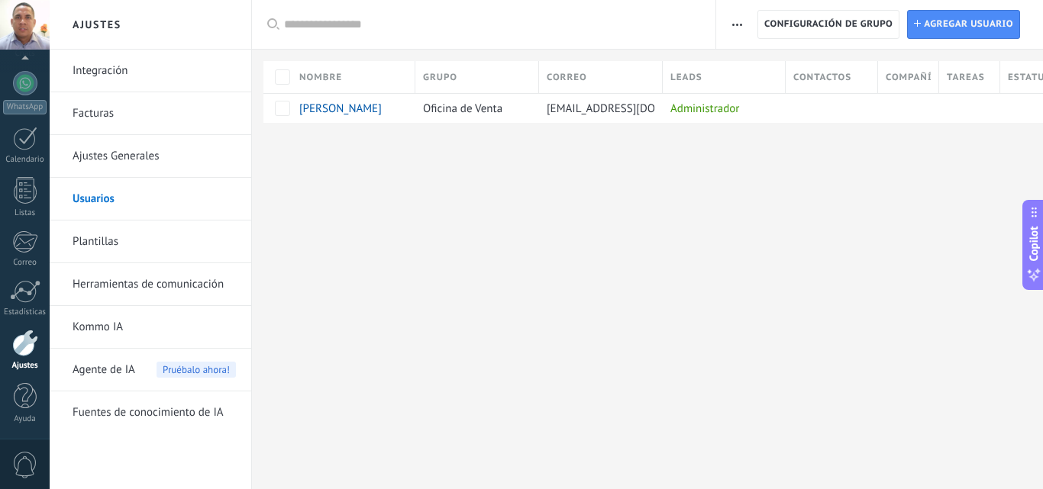
click at [115, 237] on link "Plantillas" at bounding box center [154, 242] width 163 height 43
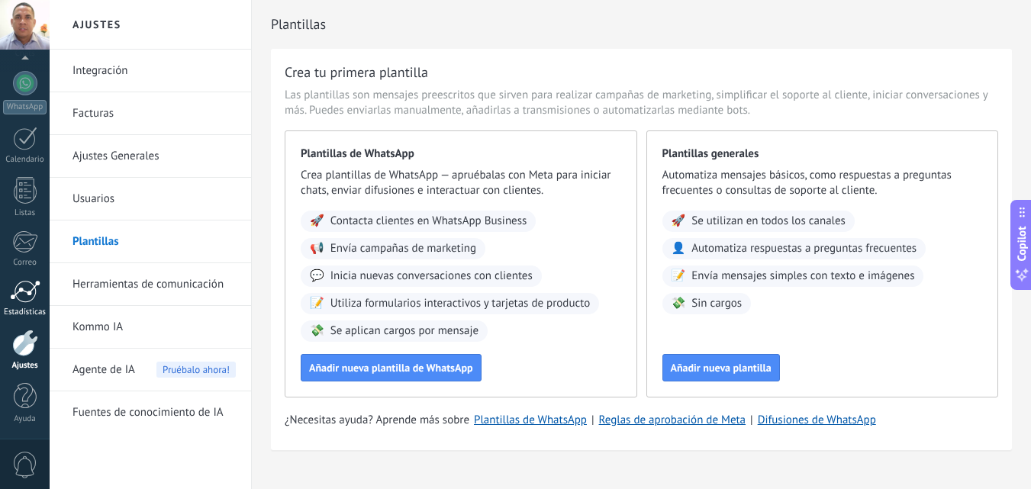
click at [28, 300] on div at bounding box center [25, 291] width 31 height 23
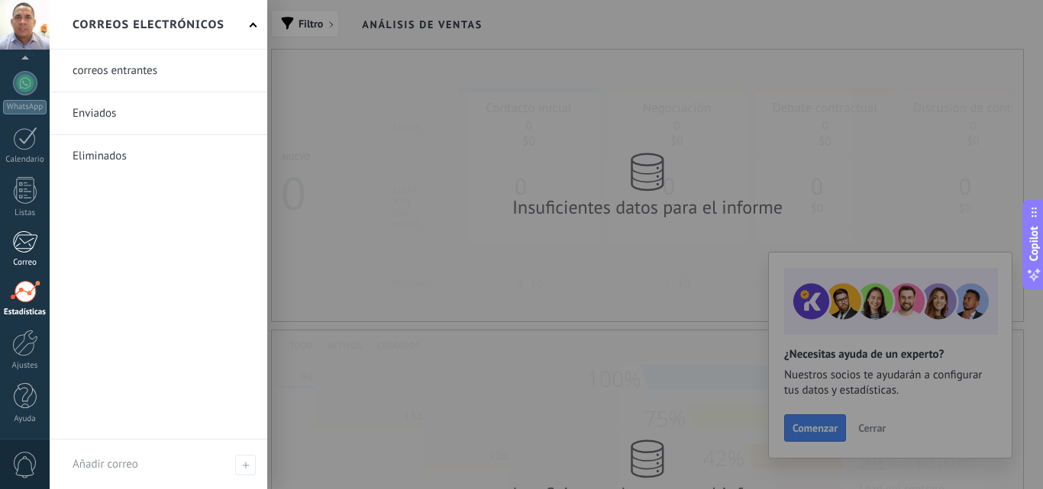
click at [32, 250] on div at bounding box center [24, 242] width 25 height 23
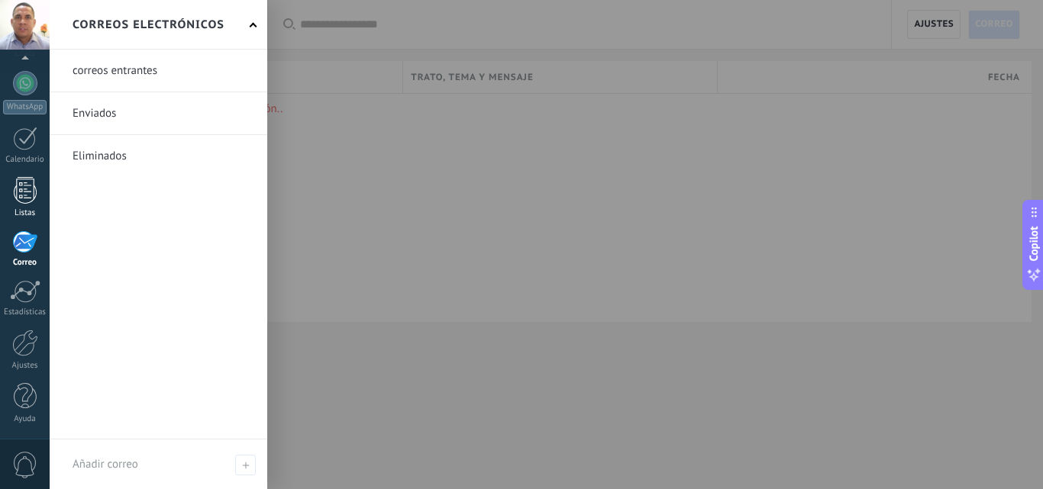
click at [35, 203] on div at bounding box center [25, 190] width 23 height 27
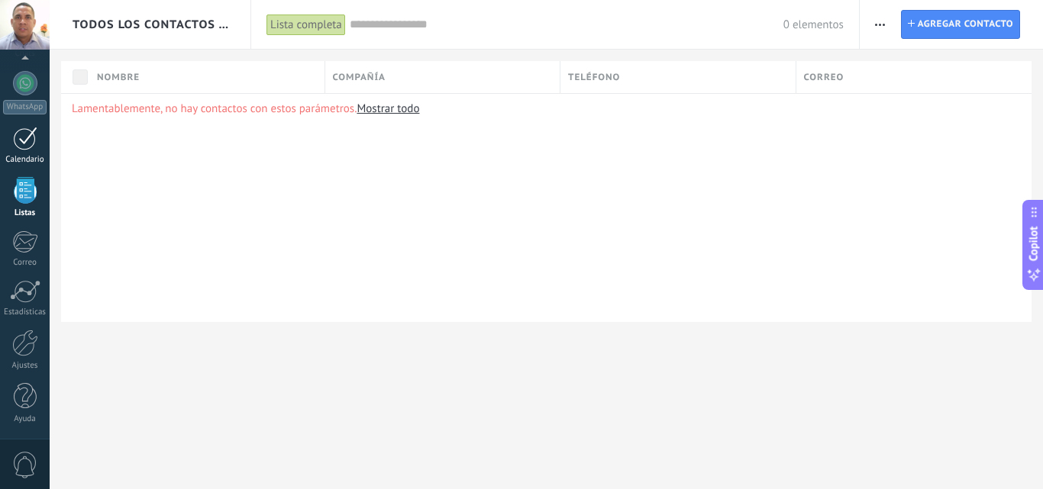
click at [31, 143] on div at bounding box center [25, 139] width 24 height 24
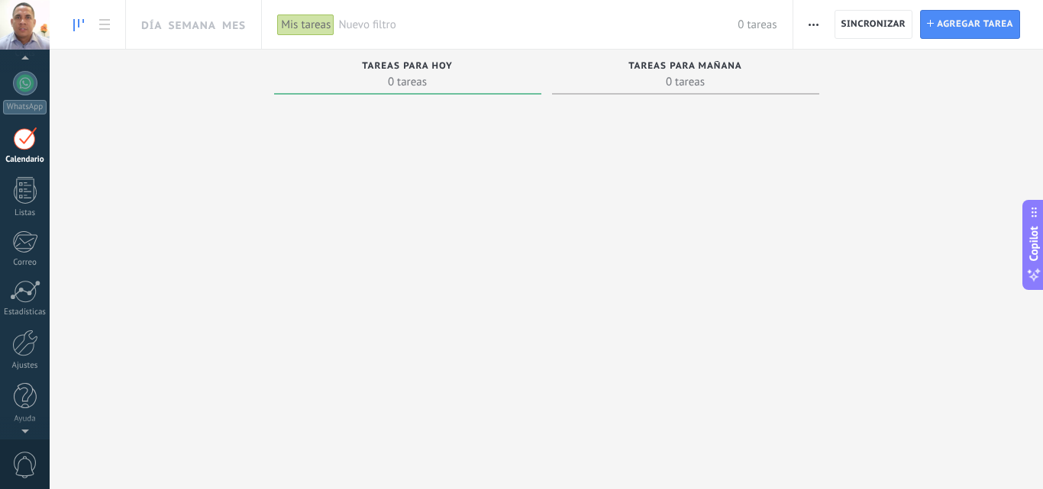
scroll to position [44, 0]
click at [811, 20] on span "button" at bounding box center [813, 24] width 10 height 29
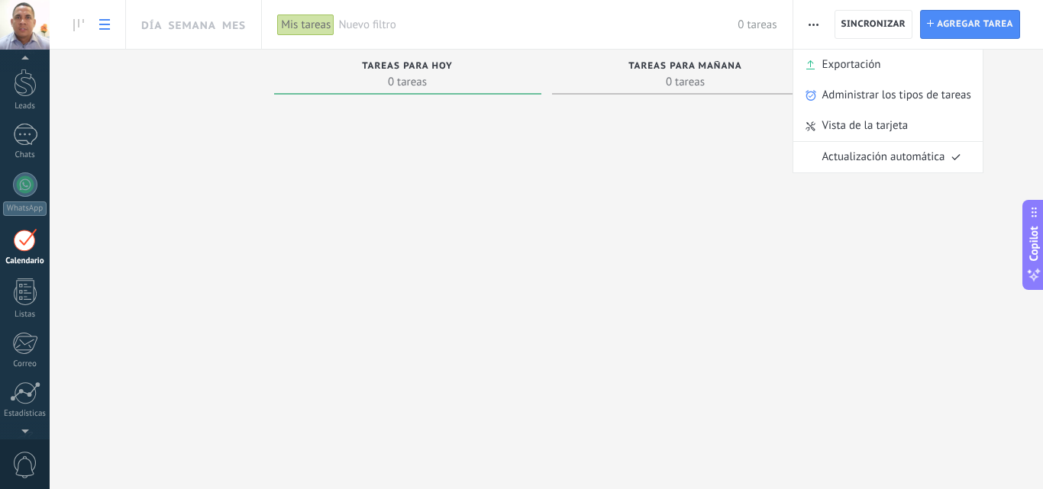
click at [108, 20] on use at bounding box center [104, 24] width 11 height 11
